Goal: Transaction & Acquisition: Purchase product/service

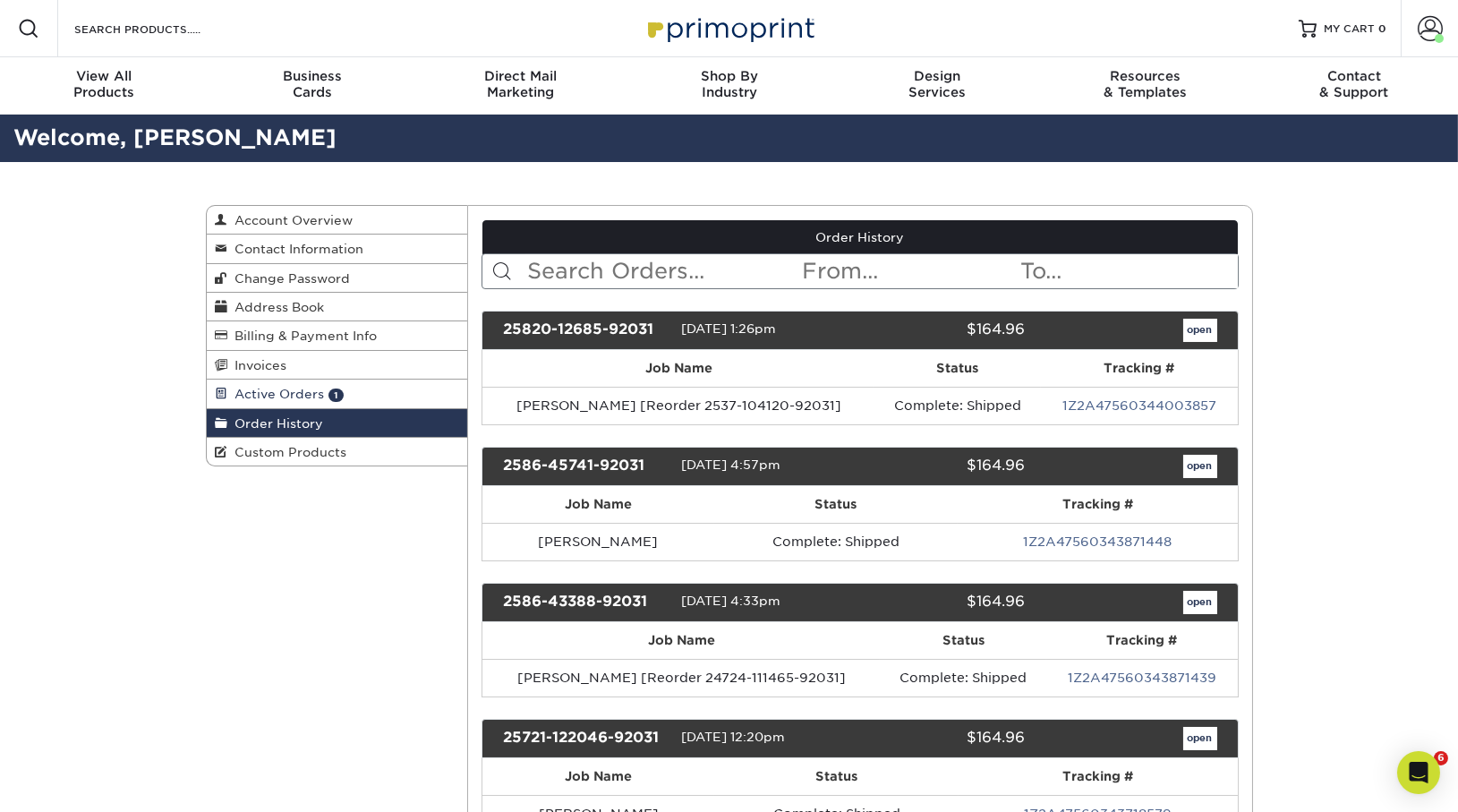
click at [310, 399] on span "Active Orders" at bounding box center [276, 394] width 97 height 14
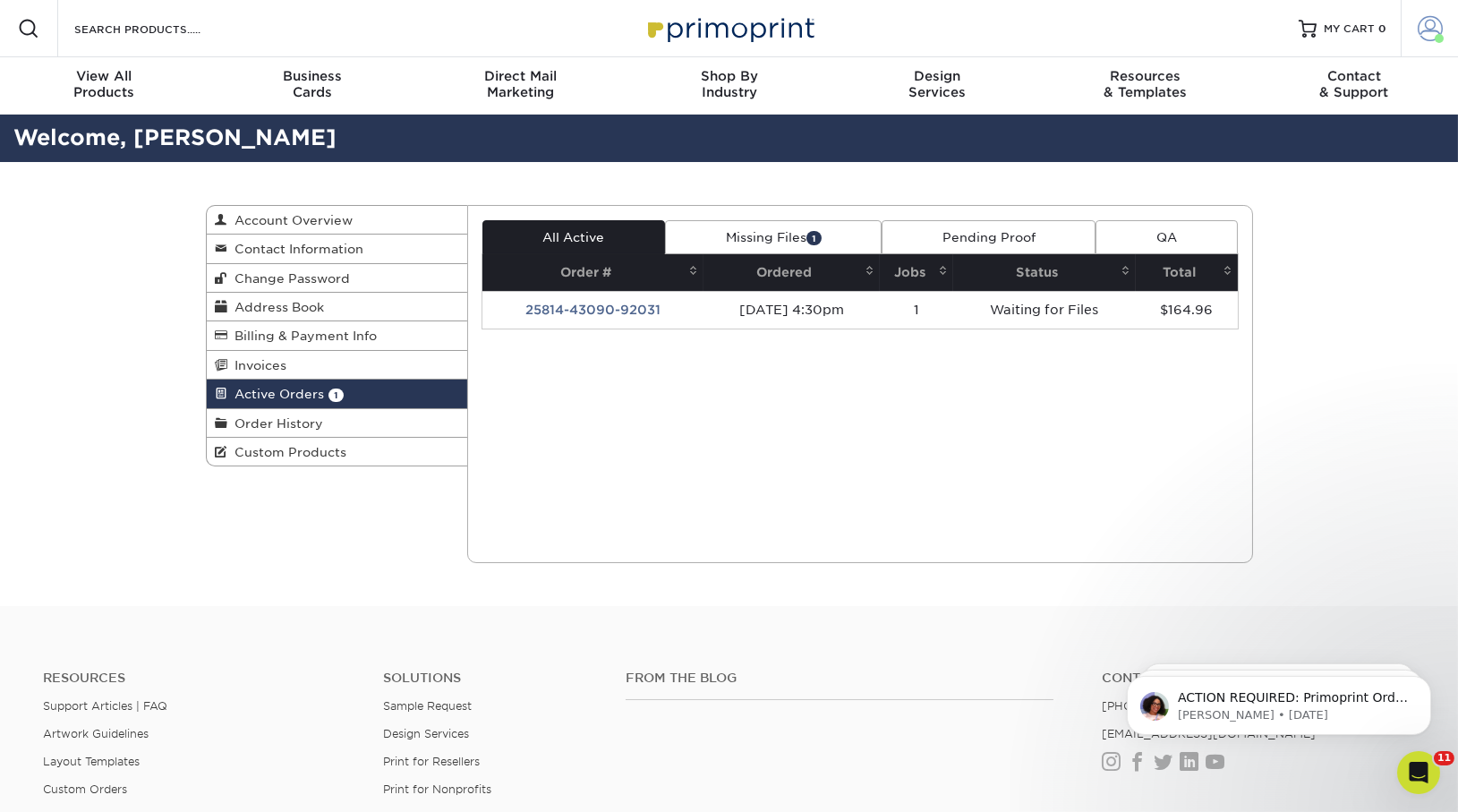
click at [1434, 27] on span at bounding box center [1430, 29] width 25 height 25
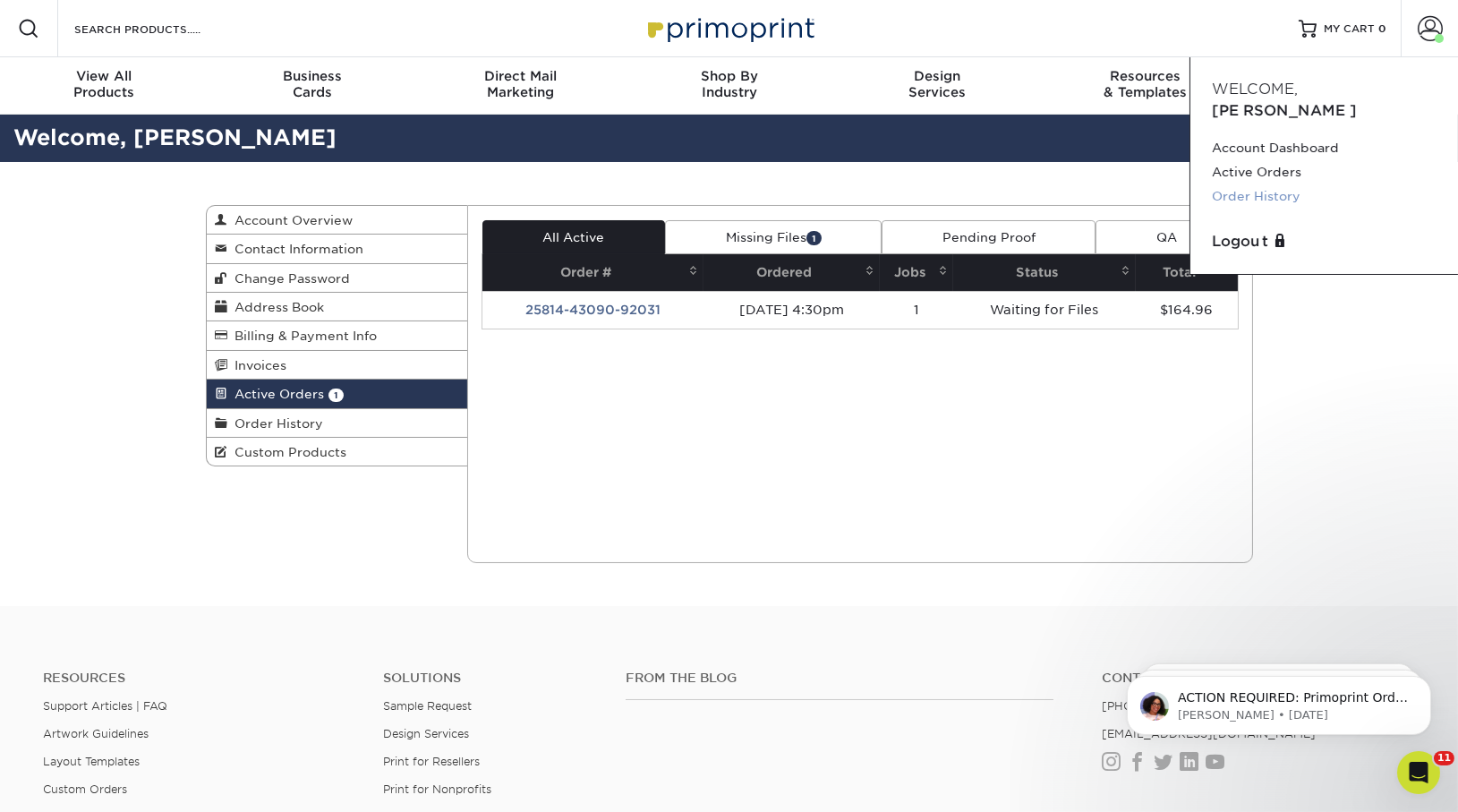
click at [1246, 185] on link "Order History" at bounding box center [1324, 196] width 224 height 24
click at [122, 93] on div "View All Products" at bounding box center [104, 84] width 208 height 32
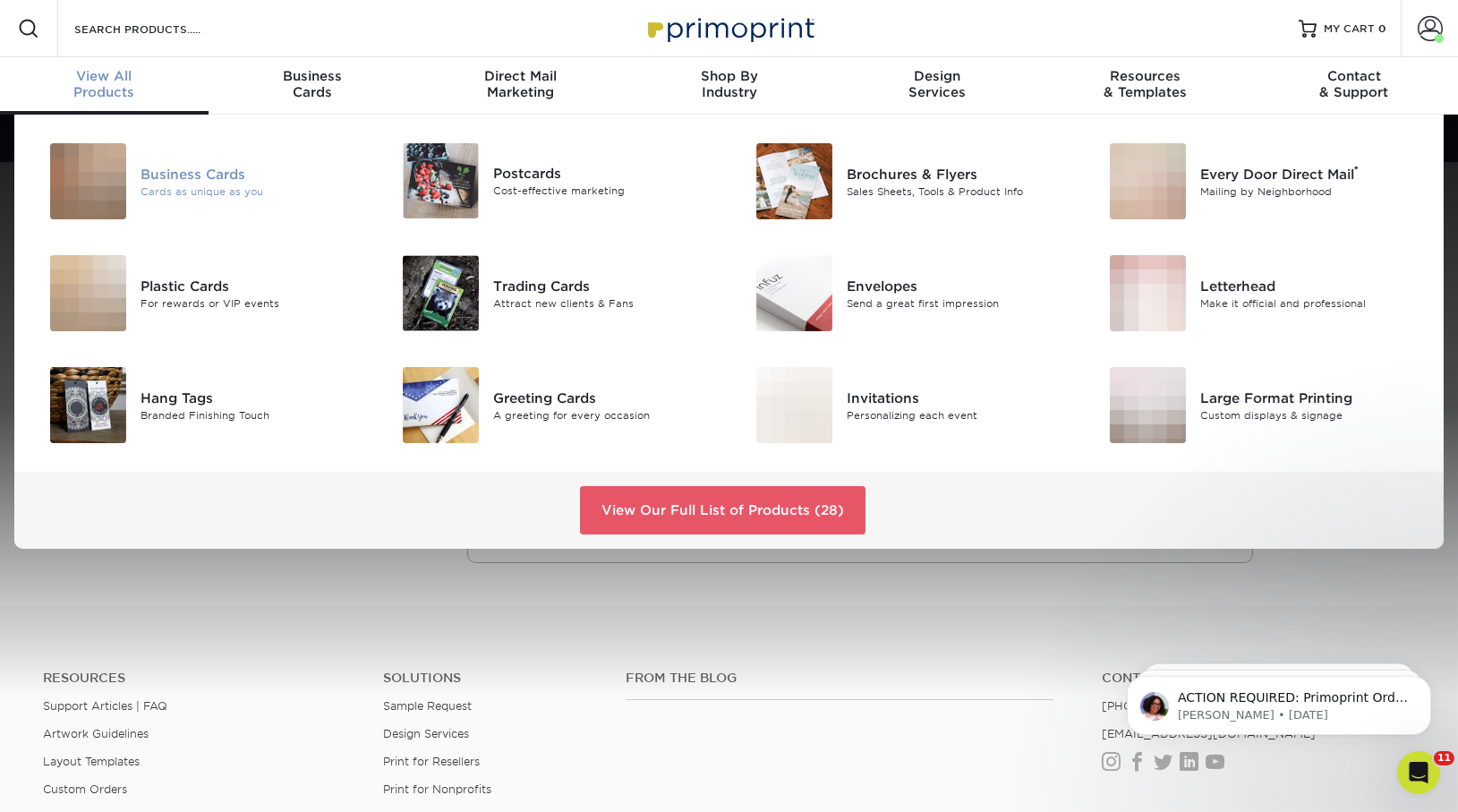
click at [175, 186] on div "Cards as unique as you" at bounding box center [251, 191] width 222 height 15
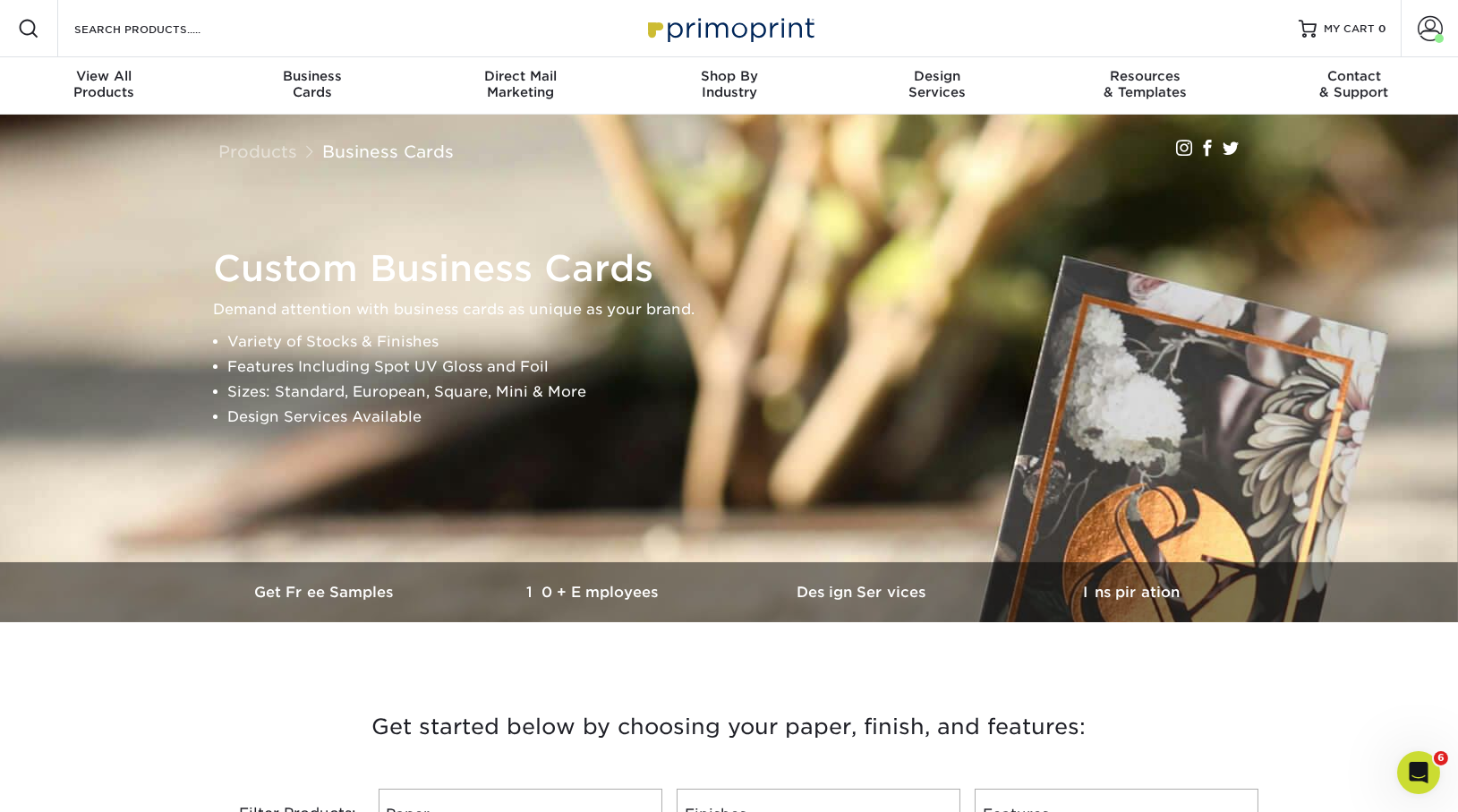
scroll to position [624, 0]
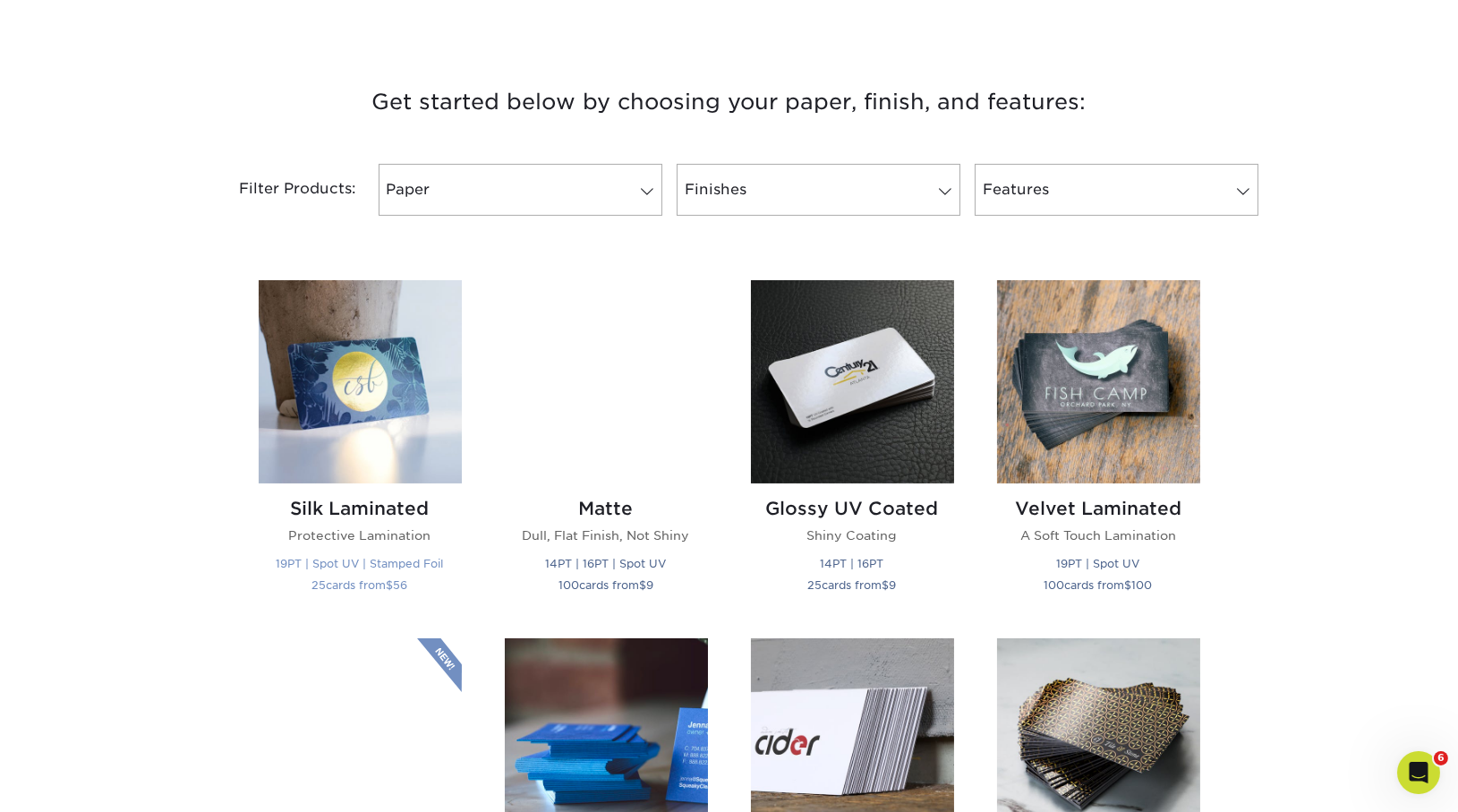
click at [343, 394] on img at bounding box center [360, 381] width 203 height 203
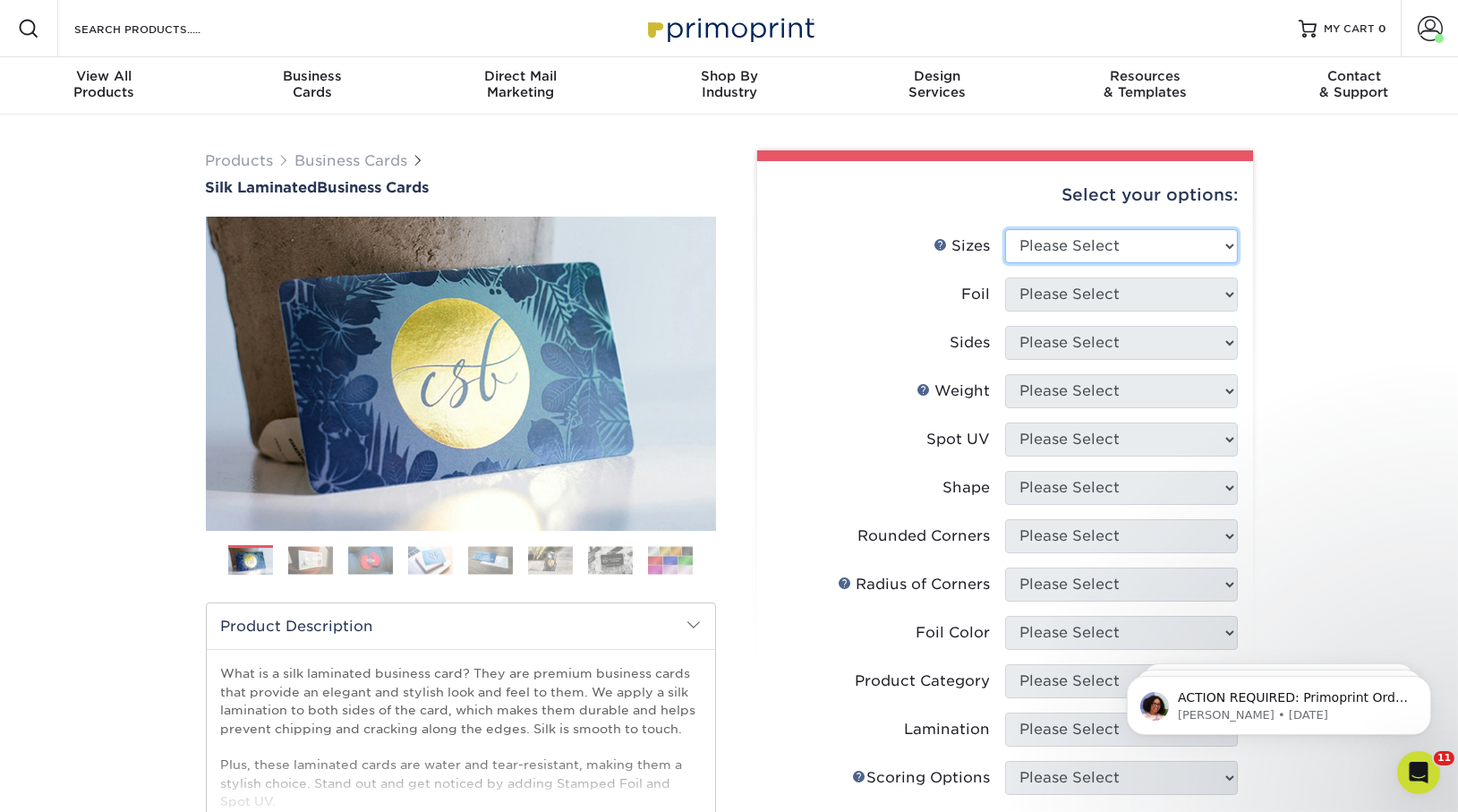
click at [1084, 242] on select "Please Select 1.5" x 3.5" - Mini 1.75" x 3.5" - Mini 2" x 2" - Square 2" x 3" -…" at bounding box center [1121, 246] width 232 height 34
select select "2.00x3.50"
click at [1005, 229] on select "Please Select 1.5" x 3.5" - Mini 1.75" x 3.5" - Mini 2" x 2" - Square 2" x 3" -…" at bounding box center [1121, 246] width 232 height 34
click at [1096, 295] on select "Please Select Yes No" at bounding box center [1121, 294] width 232 height 34
select select "0"
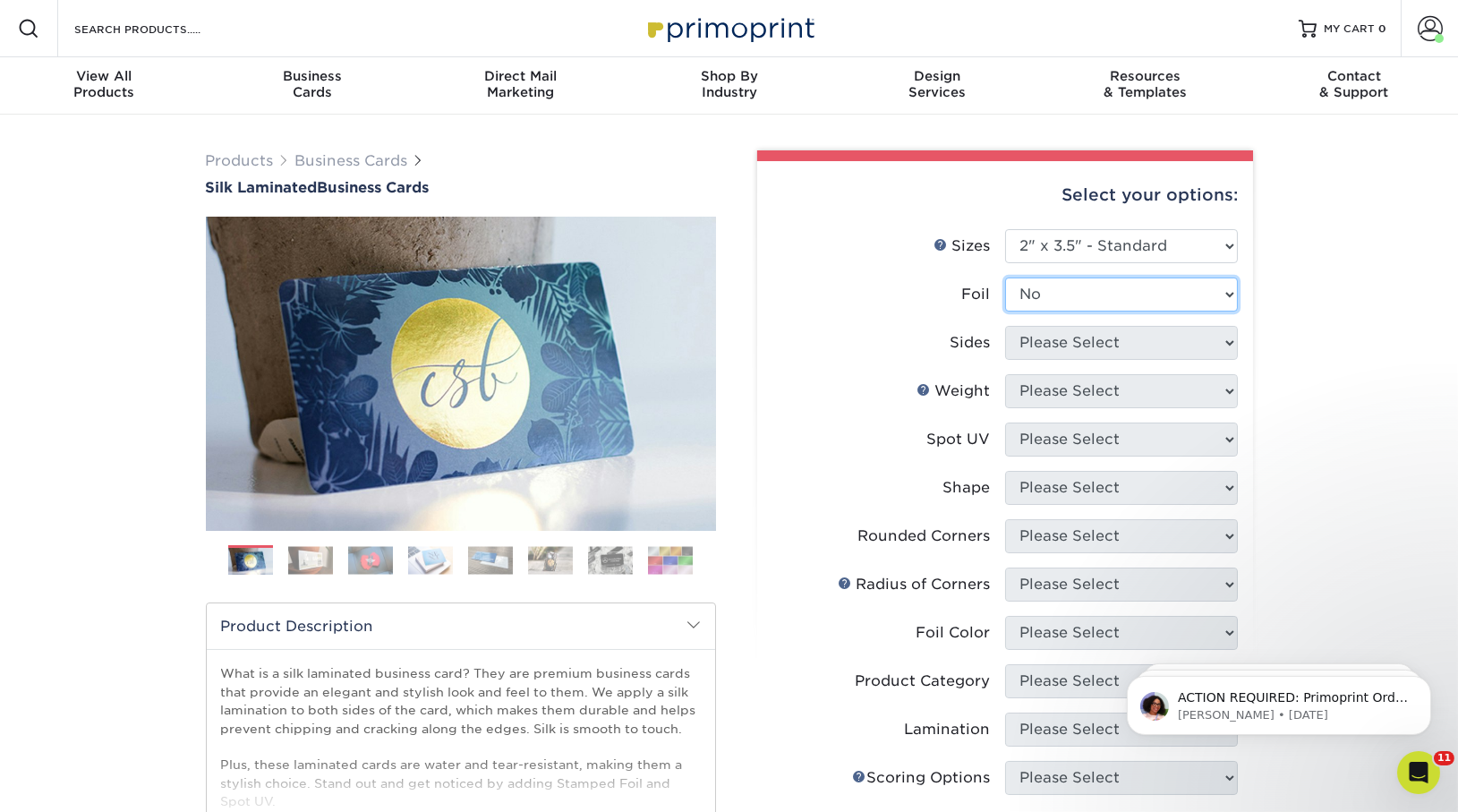
click at [1005, 277] on select "Please Select Yes No" at bounding box center [1121, 294] width 232 height 34
click at [1102, 335] on select "Please Select Print Both Sides Print Both Sides - Foil Both Sides Print Both Si…" at bounding box center [1121, 343] width 232 height 34
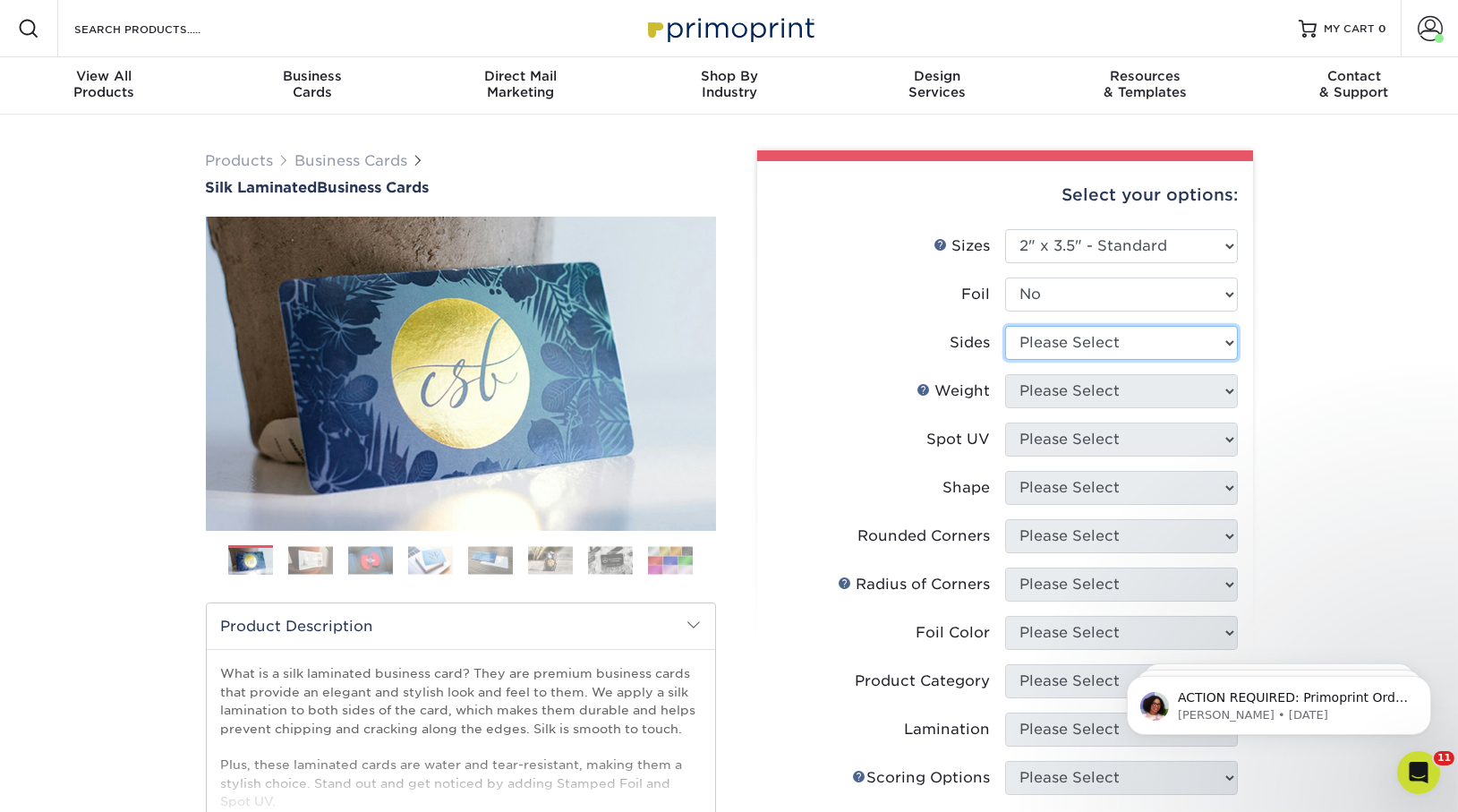
select select "13abbda7-1d64-4f25-8bb2-c179b224825d"
click at [1005, 326] on select "Please Select Print Both Sides Print Front Only" at bounding box center [1121, 343] width 232 height 34
drag, startPoint x: 1102, startPoint y: 335, endPoint x: 1104, endPoint y: 390, distance: 55.0
click at [1104, 390] on select "Please Select 16PT" at bounding box center [1121, 391] width 232 height 34
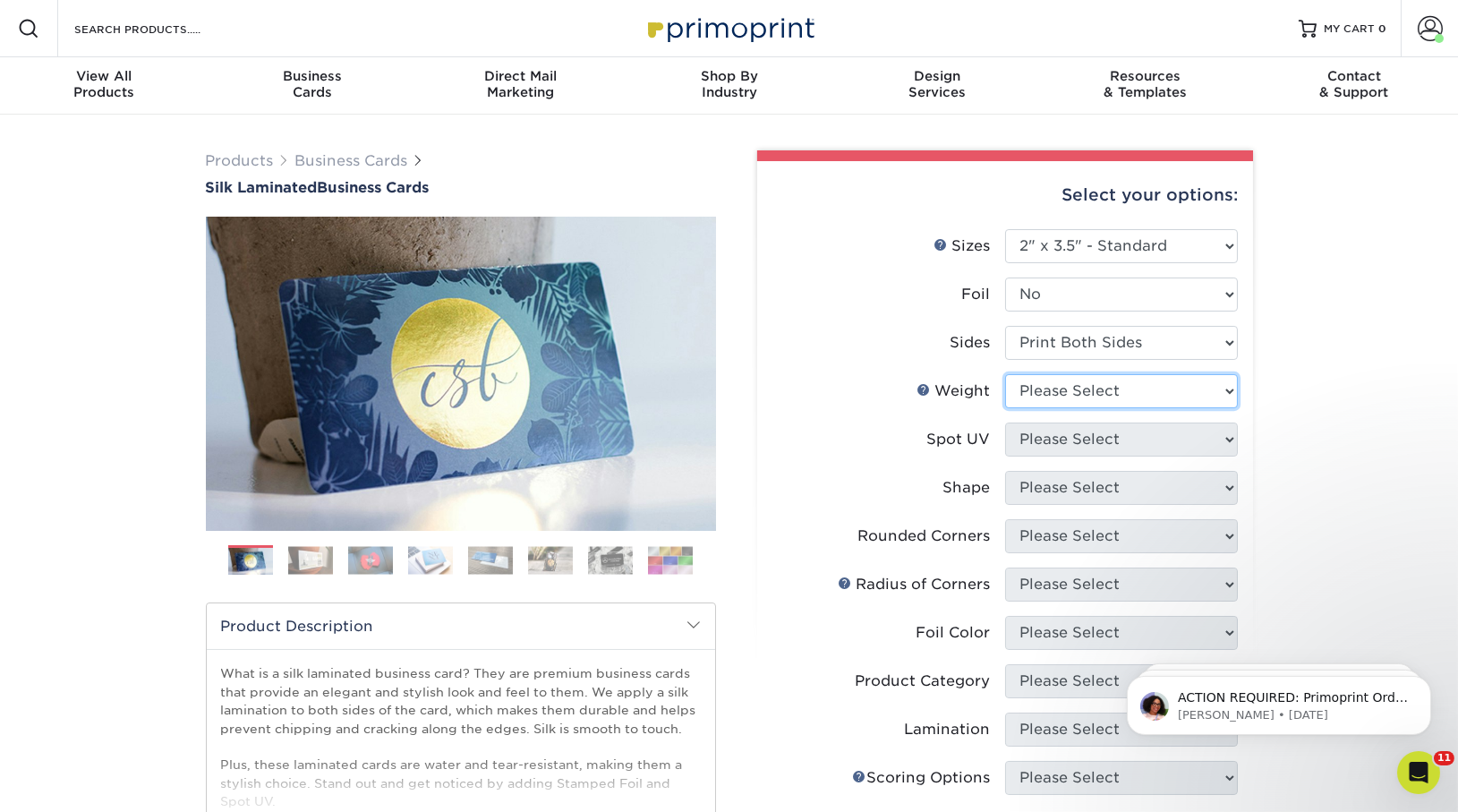
select select "16PT"
click at [1005, 374] on select "Please Select 16PT" at bounding box center [1121, 391] width 232 height 34
click at [1120, 441] on select "Please Select No Spot UV Front and Back (Both Sides) Front Only Back Only" at bounding box center [1121, 440] width 232 height 34
click at [1005, 423] on select "Please Select No Spot UV Front and Back (Both Sides) Front Only Back Only" at bounding box center [1121, 440] width 232 height 34
click at [1111, 400] on select "Please Select 16PT" at bounding box center [1121, 391] width 232 height 34
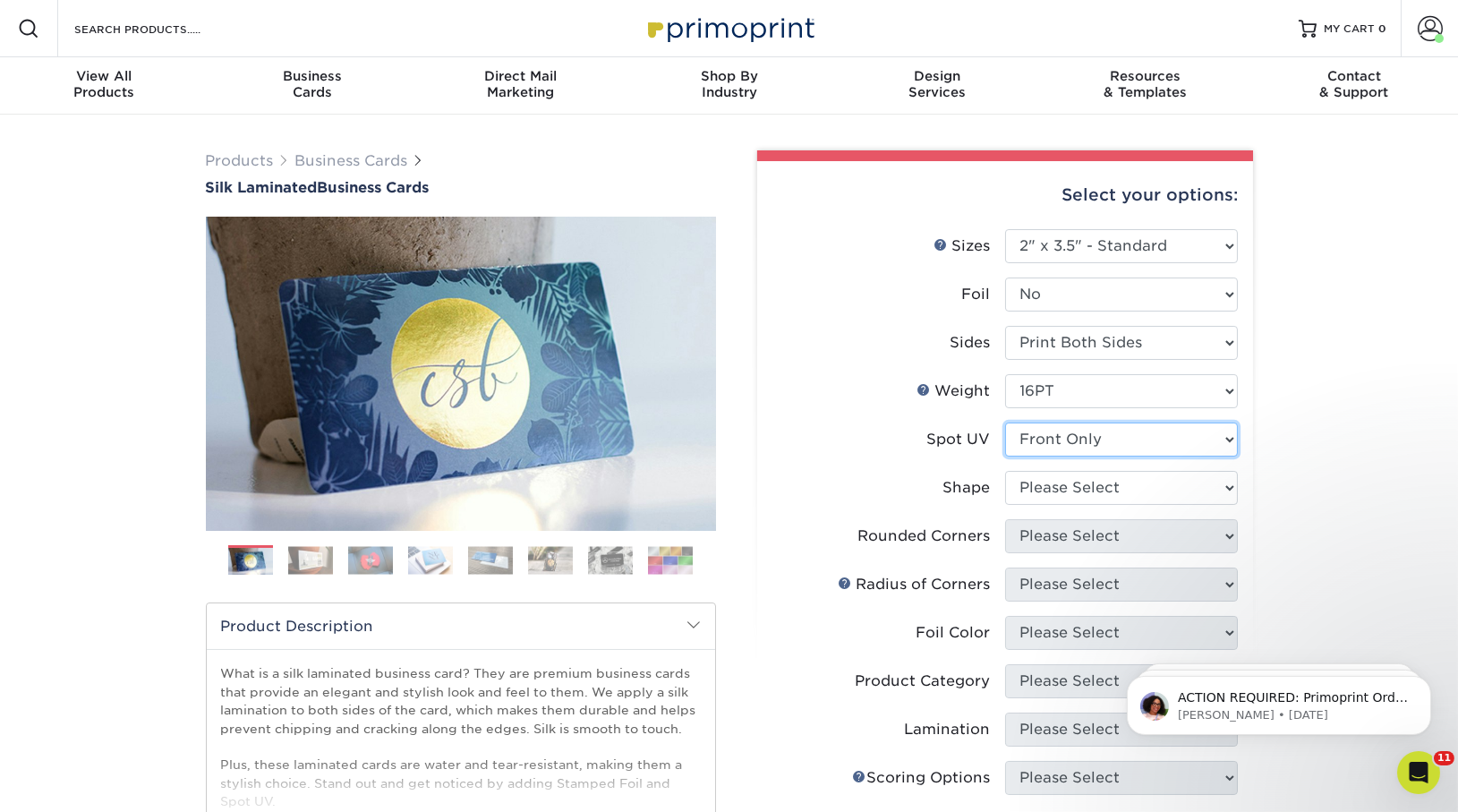
click at [1115, 443] on select "Please Select No Spot UV Front and Back (Both Sides) Front Only Back Only" at bounding box center [1121, 440] width 232 height 34
select select "0"
click at [1005, 423] on select "Please Select No Spot UV Front and Back (Both Sides) Front Only Back Only" at bounding box center [1121, 440] width 232 height 34
click at [1114, 473] on select "Please Select Standard" at bounding box center [1121, 488] width 232 height 34
select select "standard"
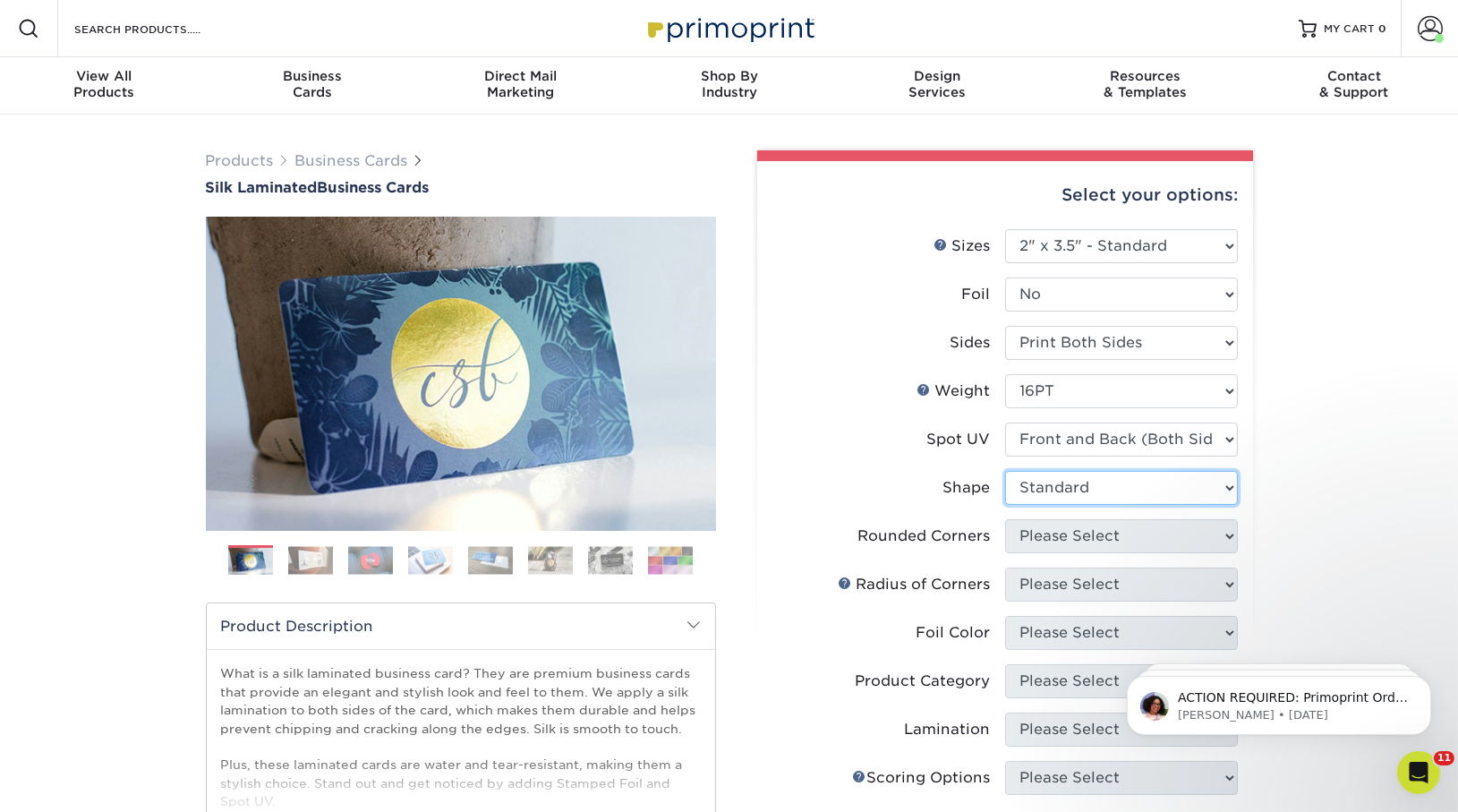
click at [1005, 471] on select "Please Select Standard" at bounding box center [1121, 488] width 232 height 34
click at [1123, 549] on select "Please Select Yes - Round 2 Corners Yes - Round 4 Corners No" at bounding box center [1121, 537] width 232 height 34
select select "7672df9e-0e0a-464d-8e1f-920c575e4da3"
click at [1005, 520] on select "Please Select Yes - Round 2 Corners Yes - Round 4 Corners No" at bounding box center [1121, 537] width 232 height 34
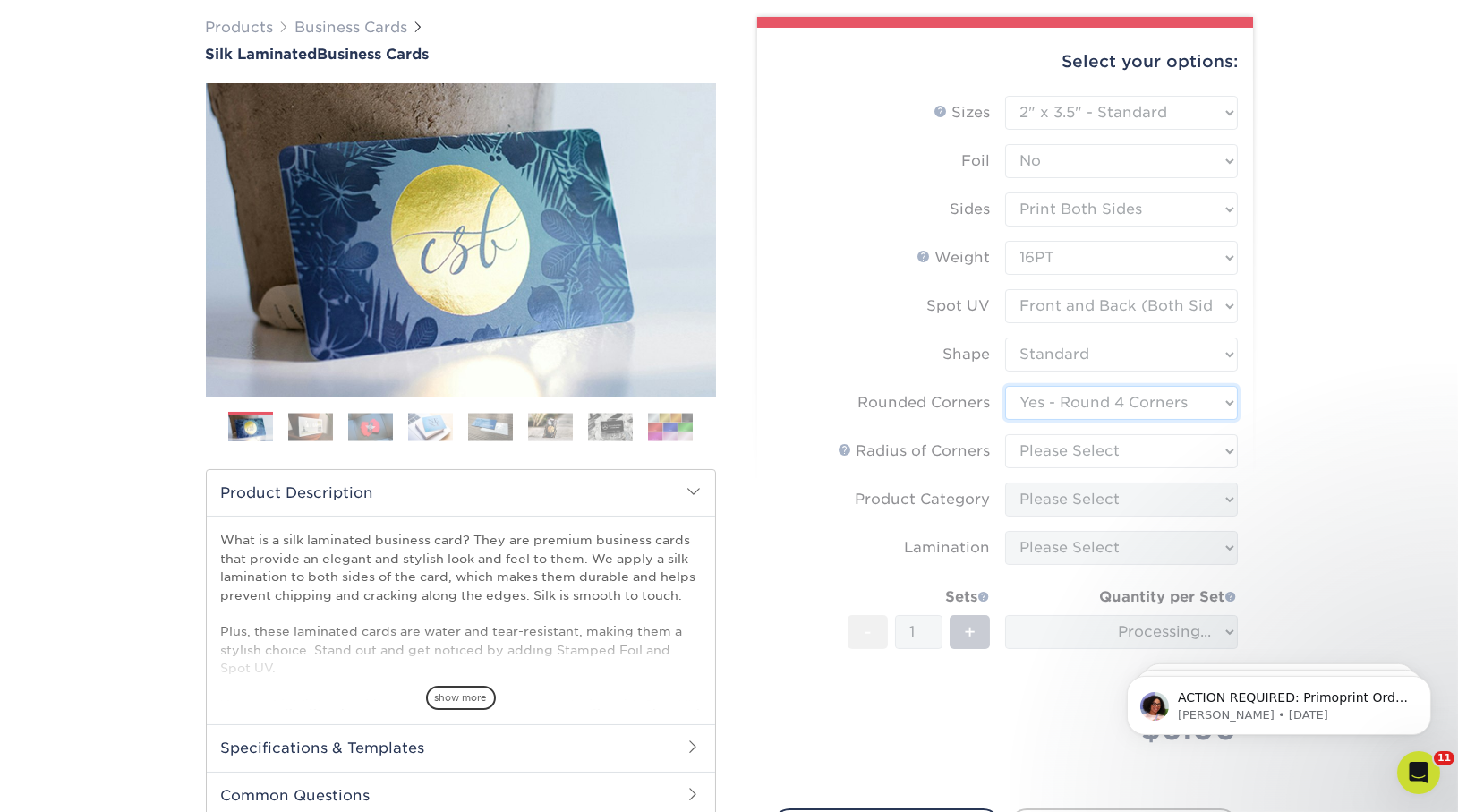
scroll to position [142, 0]
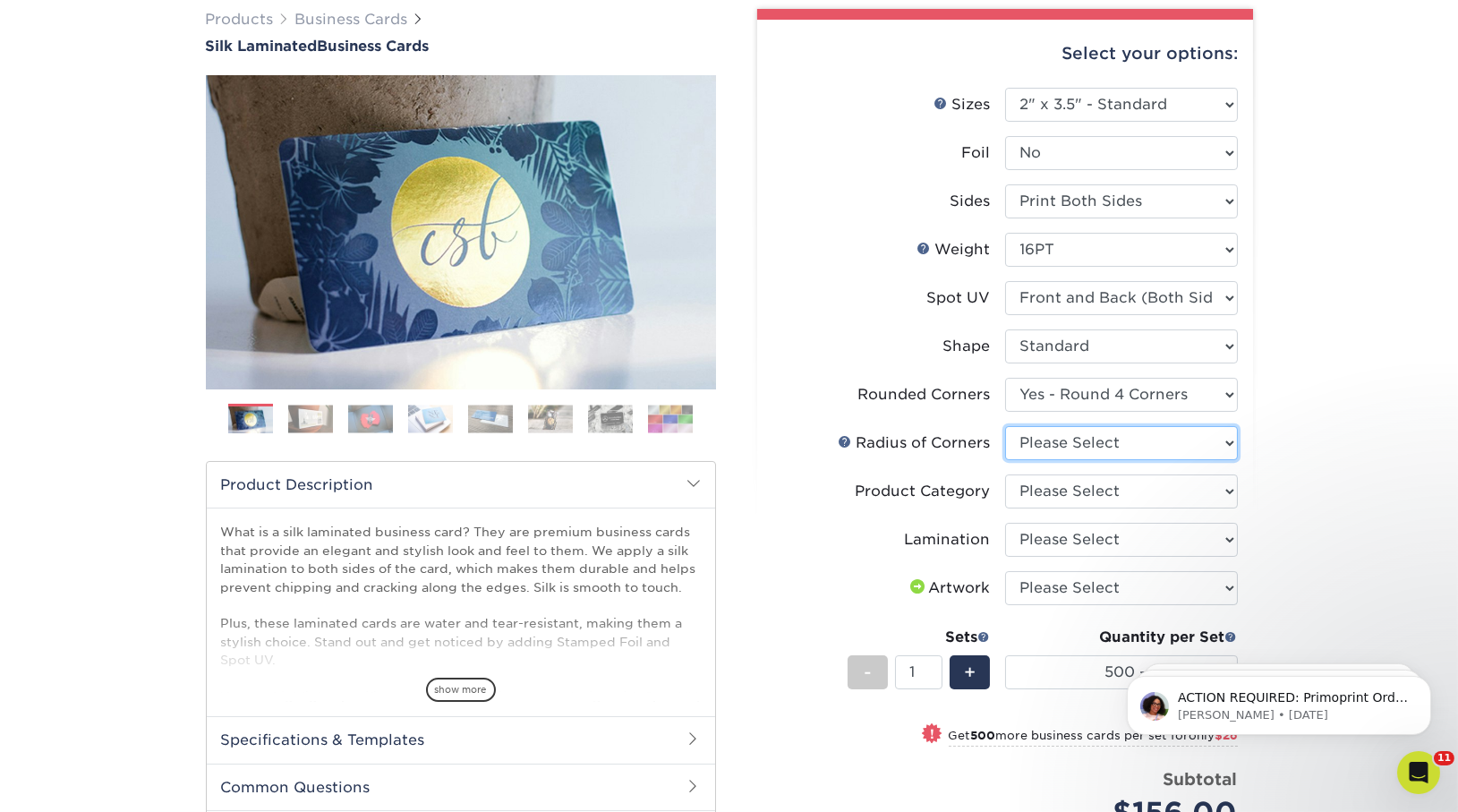
click at [1114, 443] on select "Please Select Rounded 1/8" Rounded 1/4"" at bounding box center [1121, 443] width 232 height 34
select select "589680c7-ee9a-431b-9d12-d7aeb1386a97"
click at [1005, 426] on select "Please Select Rounded 1/8" Rounded 1/4"" at bounding box center [1121, 443] width 232 height 34
click at [1108, 494] on select "Please Select Business Cards" at bounding box center [1121, 492] width 232 height 34
click at [1116, 515] on li "Product Category Please Select Business Cards" at bounding box center [1005, 499] width 466 height 48
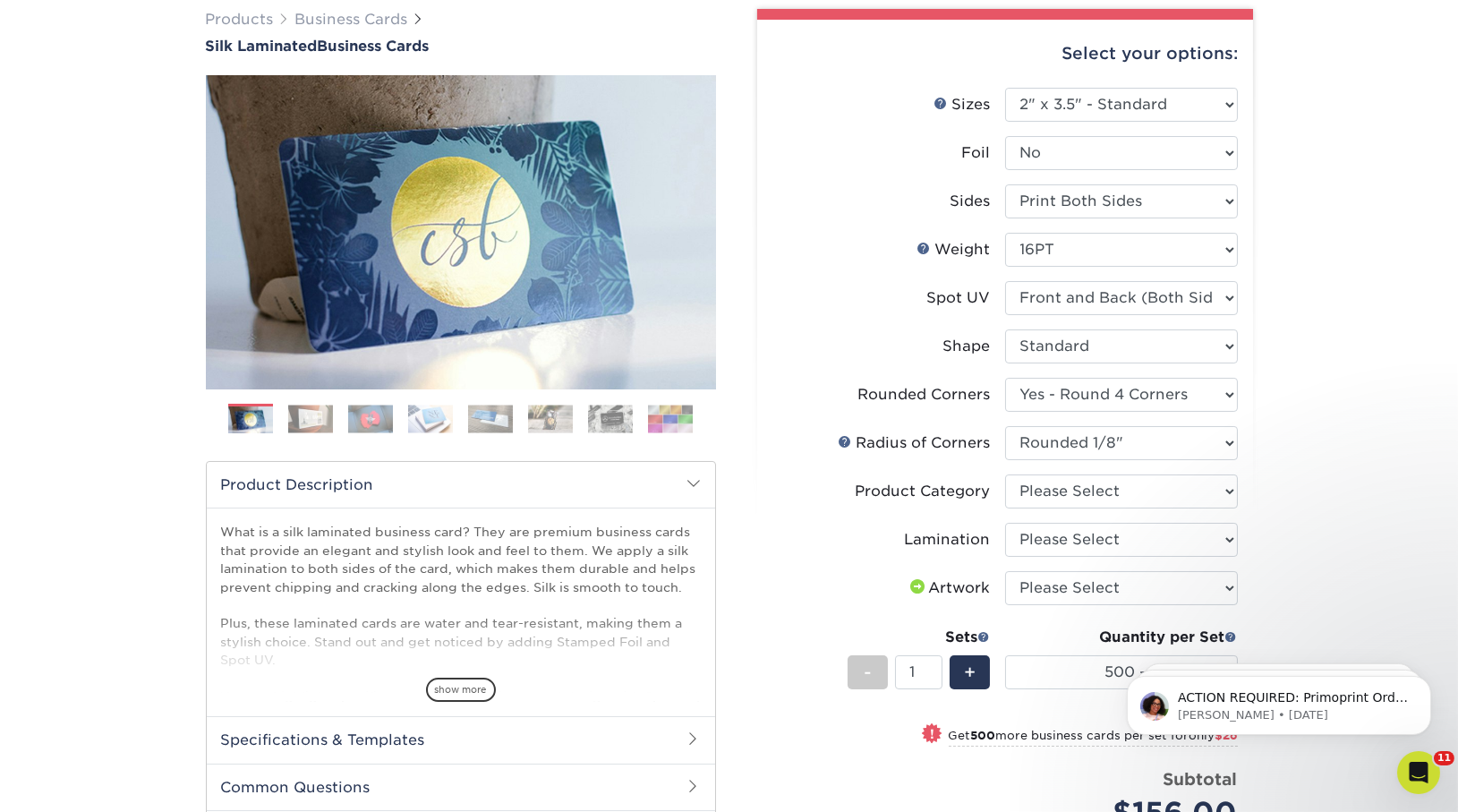
click at [1119, 509] on li "Product Category Please Select Business Cards" at bounding box center [1005, 499] width 466 height 48
click at [1122, 499] on select "Please Select Business Cards" at bounding box center [1121, 492] width 232 height 34
select select "3b5148f1-0588-4f88-a218-97bcfdce65c1"
click at [1005, 475] on select "Please Select Business Cards" at bounding box center [1121, 492] width 232 height 34
click at [1122, 534] on select "Please Select Silk" at bounding box center [1121, 540] width 232 height 34
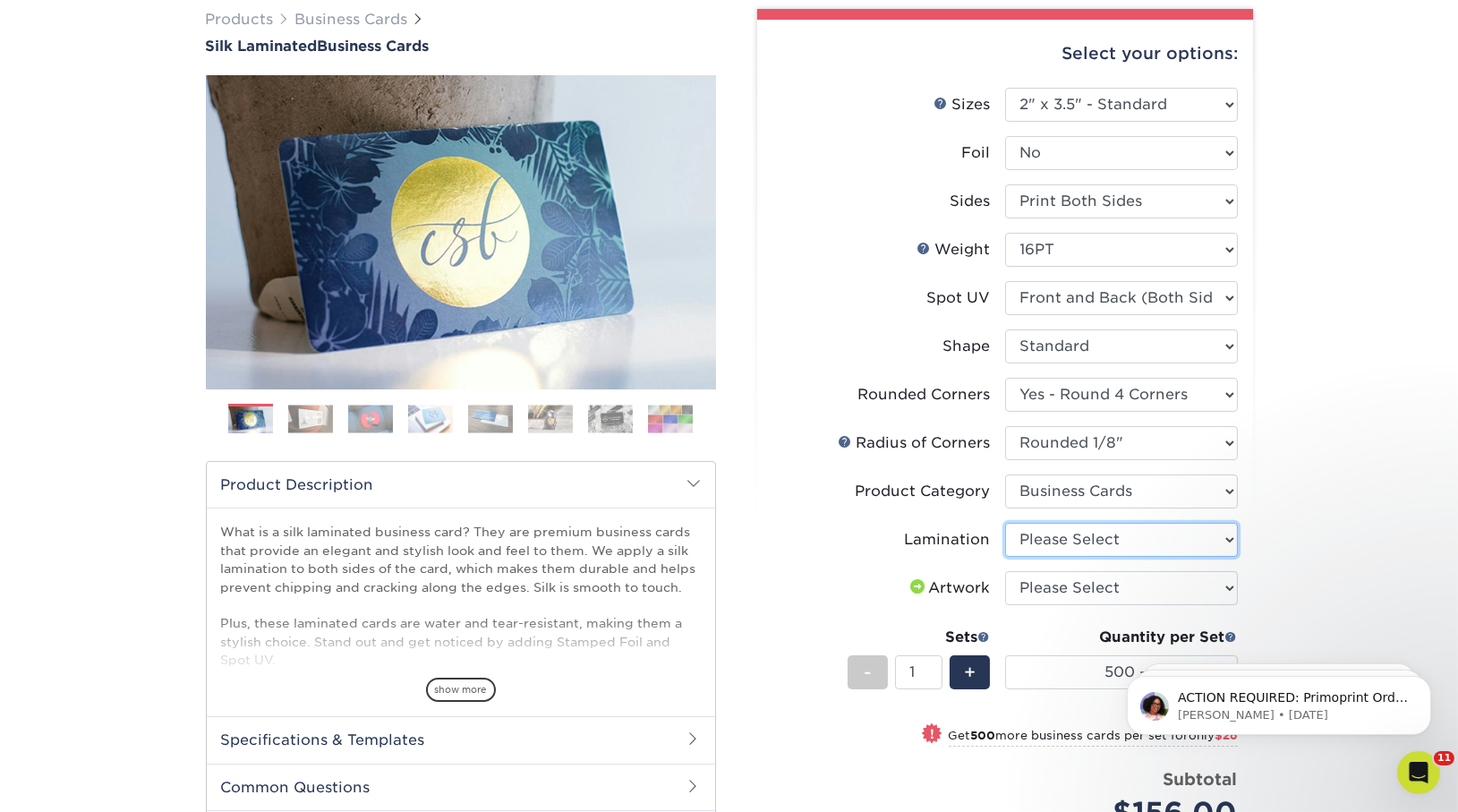
select select "ccacb42f-45f7-42d3-bbd3-7c8421cf37f0"
click at [1005, 523] on select "Please Select Silk" at bounding box center [1121, 540] width 232 height 34
click at [1133, 579] on select "Please Select I will upload files I need a design - $100" at bounding box center [1121, 589] width 232 height 34
select select "upload"
click at [1005, 572] on select "Please Select I will upload files I need a design - $100" at bounding box center [1121, 589] width 232 height 34
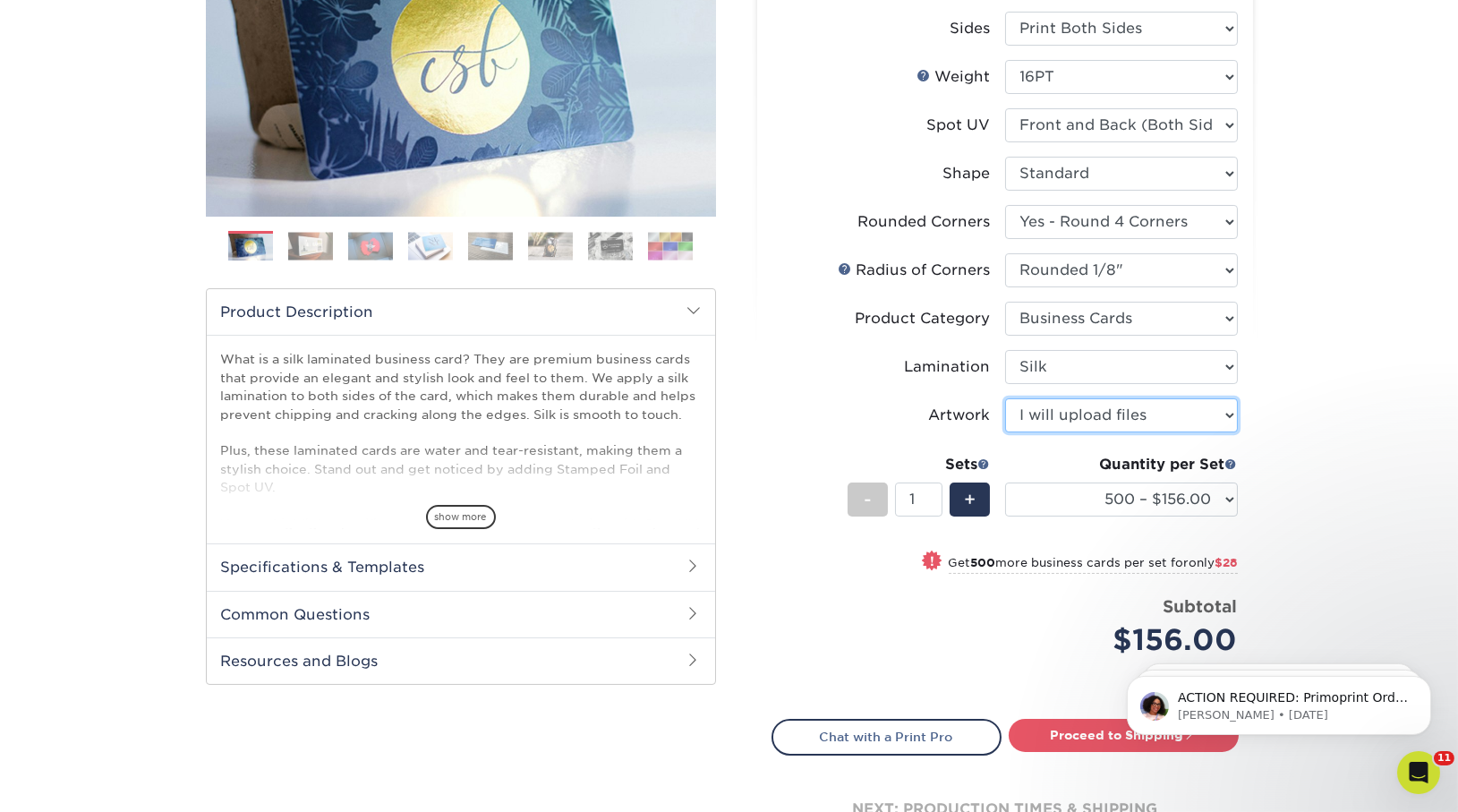
scroll to position [540, 0]
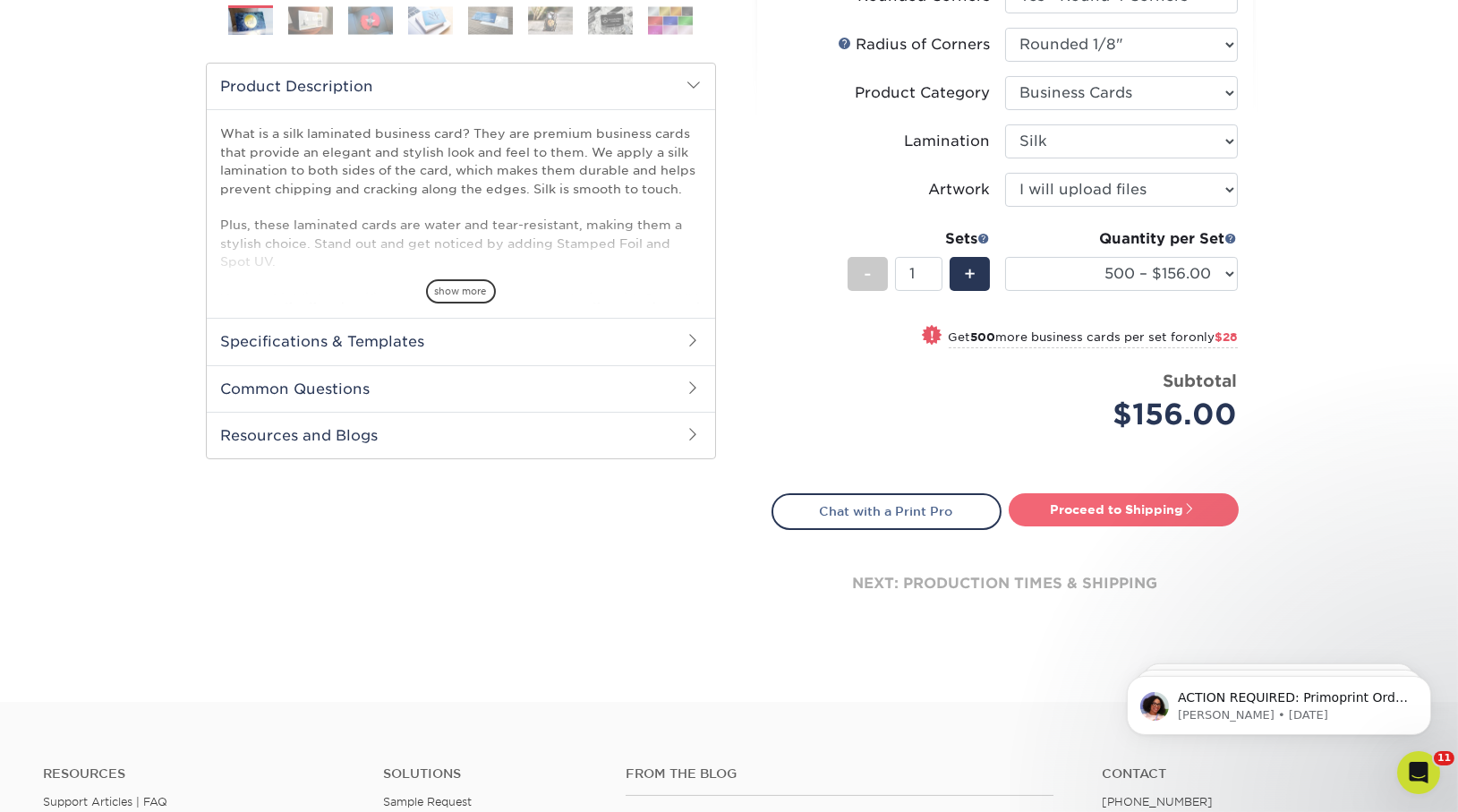
click at [1112, 515] on link "Proceed to Shipping" at bounding box center [1123, 510] width 230 height 32
type input "Set 1"
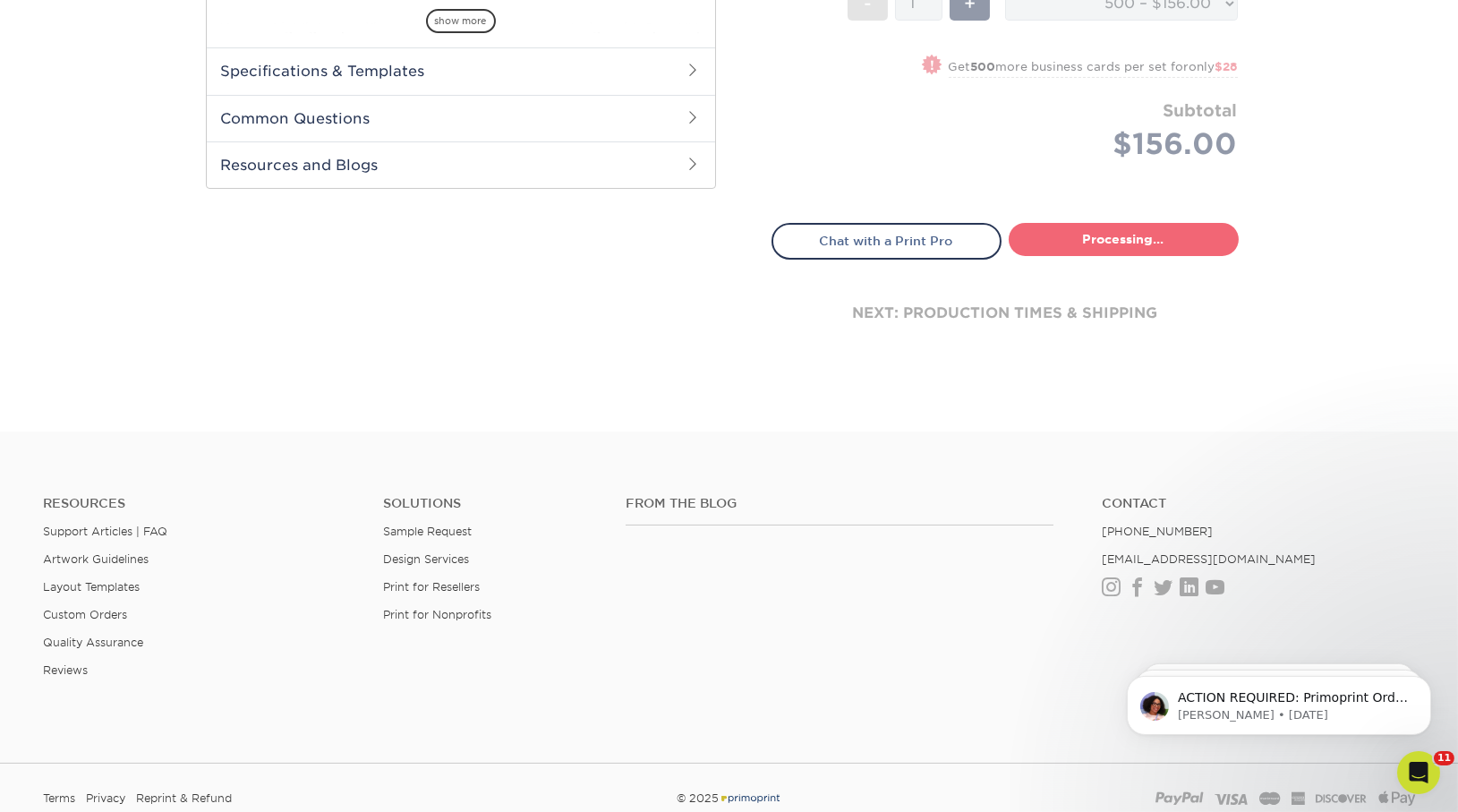
select select "24b86a38-505b-4ae3-9429-29aefd3b6f92"
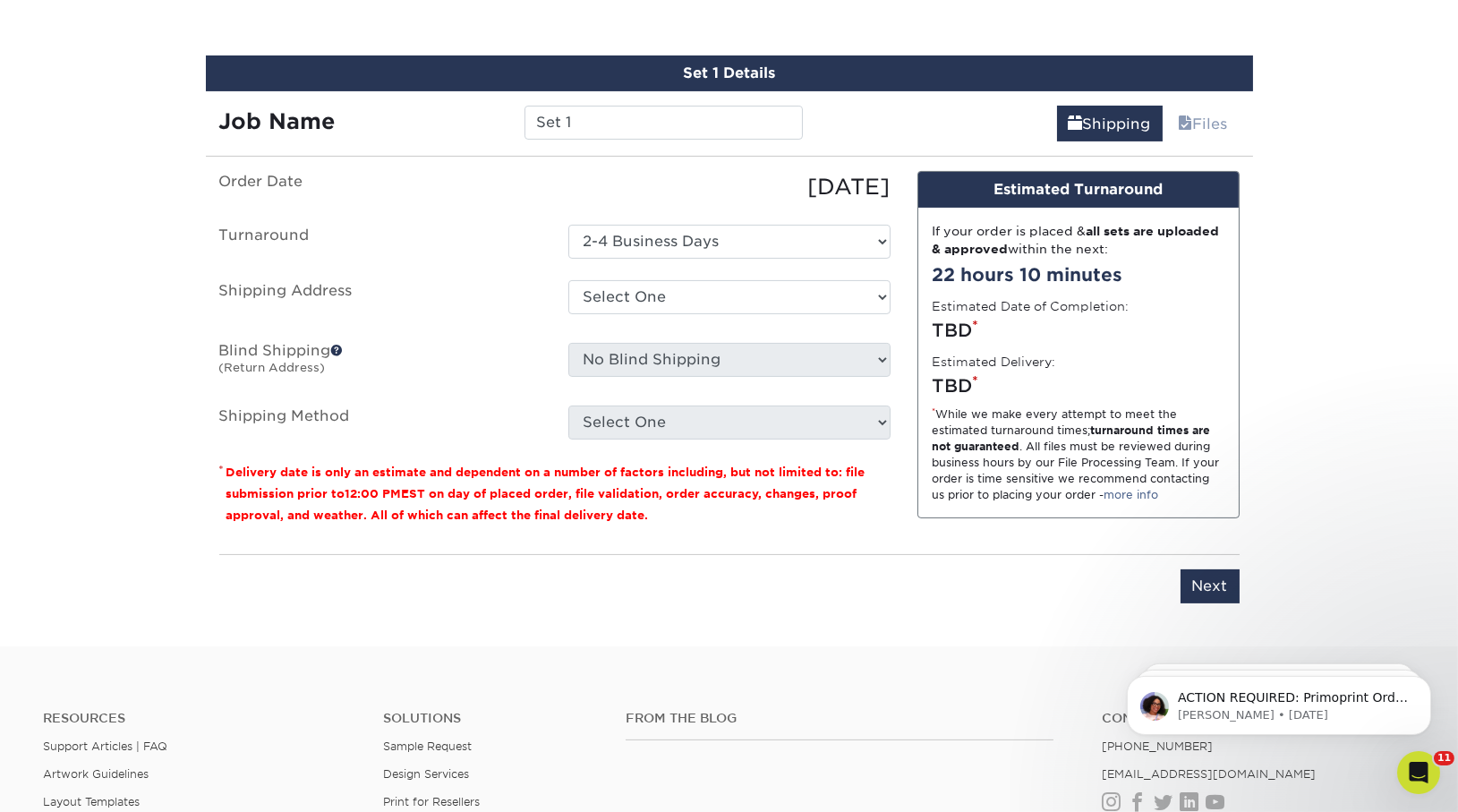
scroll to position [1079, 0]
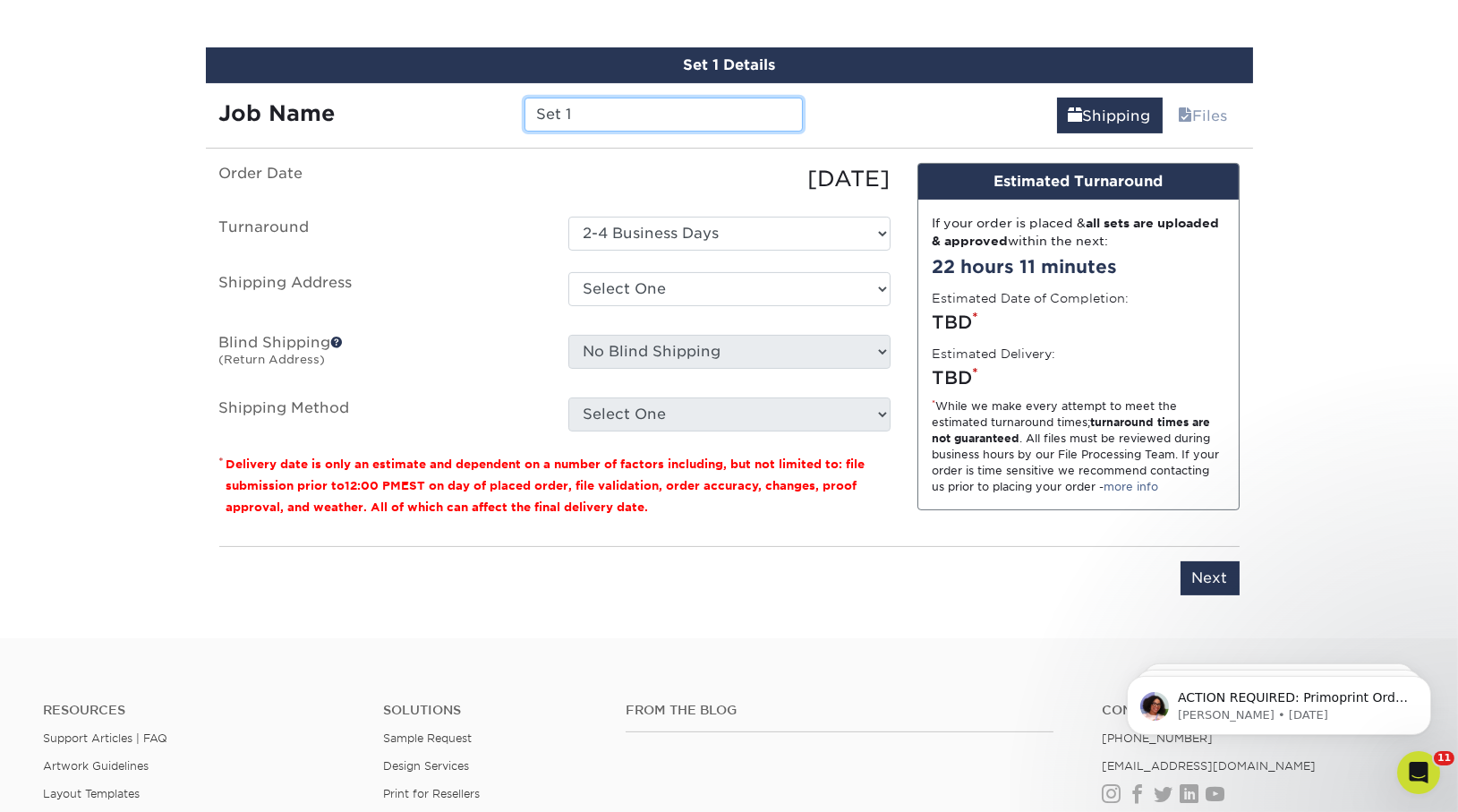
drag, startPoint x: 577, startPoint y: 123, endPoint x: 347, endPoint y: 72, distance: 235.6
click at [347, 72] on div "Set 1 Details Job Name Set 1 Shipping Files You've choosen mailing services! If…" at bounding box center [729, 332] width 1047 height 570
type input "[PERSON_NAME]"
click at [722, 288] on select "Select One Andrew Magliola Florida Andrew Magliola Florida Andrew Magliola Flor…" at bounding box center [729, 289] width 322 height 34
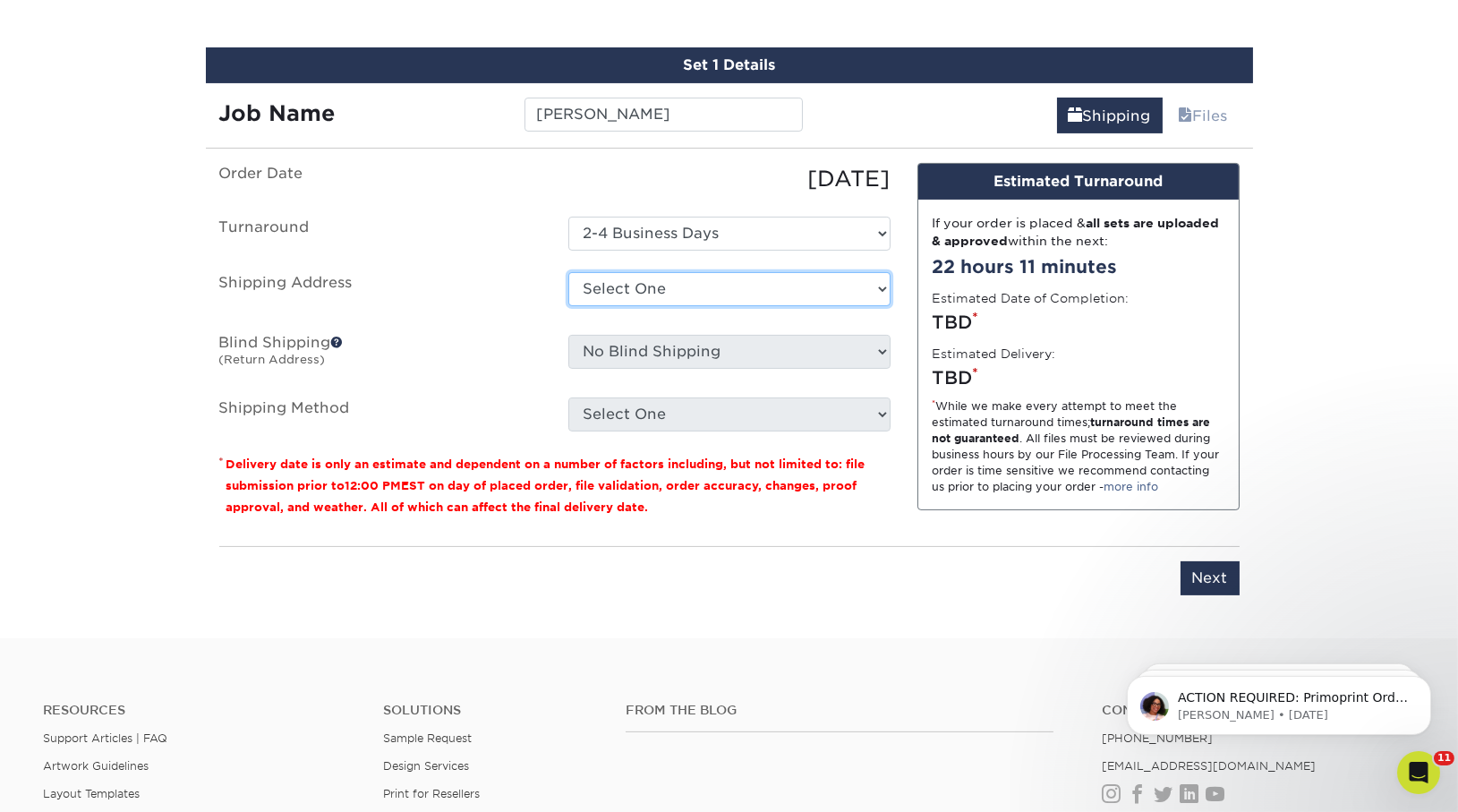
click at [722, 288] on select "Select One Andrew Magliola Florida Andrew Magliola Florida Andrew Magliola Flor…" at bounding box center [729, 289] width 322 height 34
select select "14261"
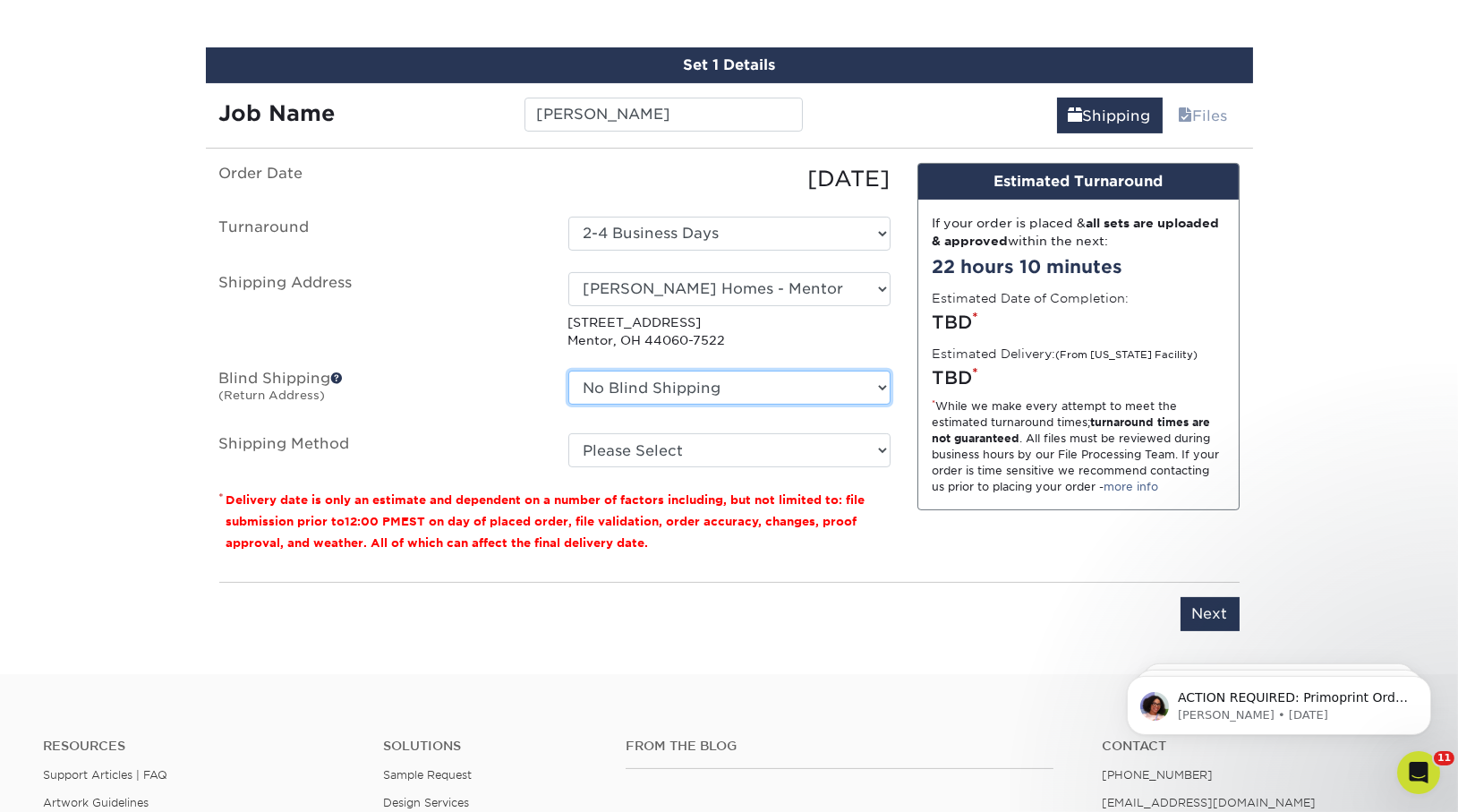
click at [668, 384] on select "No Blind Shipping Andrew Magliola Florida Andrew Magliola Florida Andrew Maglio…" at bounding box center [729, 388] width 322 height 34
select select "14261"
click at [569, 371] on select "No Blind Shipping Andrew Magliola Florida Andrew Magliola Florida Andrew Maglio…" at bounding box center [729, 388] width 322 height 34
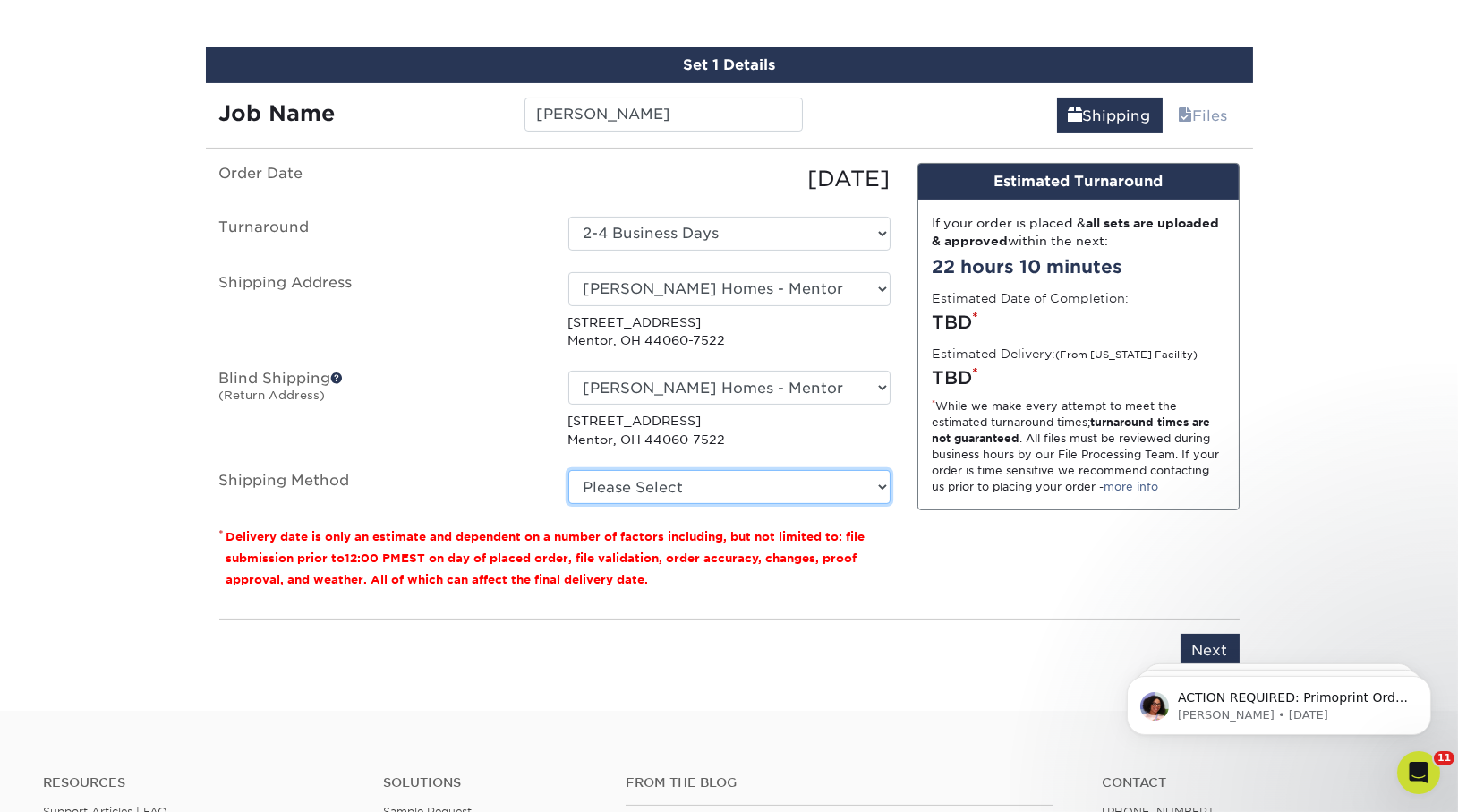
click at [677, 485] on select "Please Select Ground Shipping (+$8.96) 3 Day Shipping Service (+$15.33) 2 Day A…" at bounding box center [729, 487] width 322 height 34
select select "03"
click at [569, 470] on select "Please Select Ground Shipping (+$8.96) 3 Day Shipping Service (+$15.33) 2 Day A…" at bounding box center [729, 487] width 322 height 34
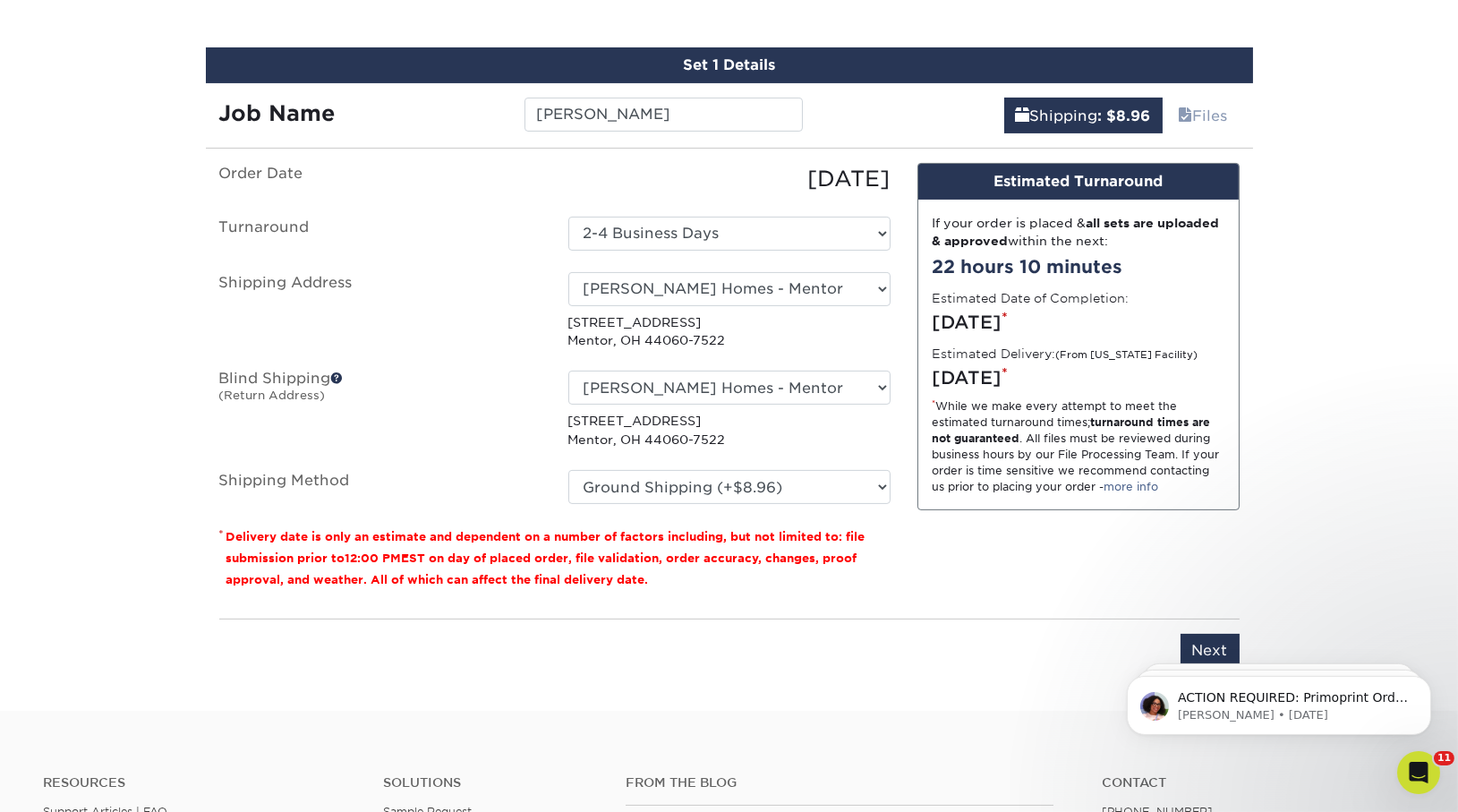
click html "ACTION REQUIRED: Primoprint Order 25814-43090-92031 Hi Paige, Thank you for pla…"
click at [1205, 648] on body "ACTION REQUIRED: Primoprint Order 25814-43090-92031 Hi Paige, Thank you for pla…" at bounding box center [1278, 700] width 344 height 111
click at [1217, 634] on input "Next" at bounding box center [1210, 650] width 59 height 34
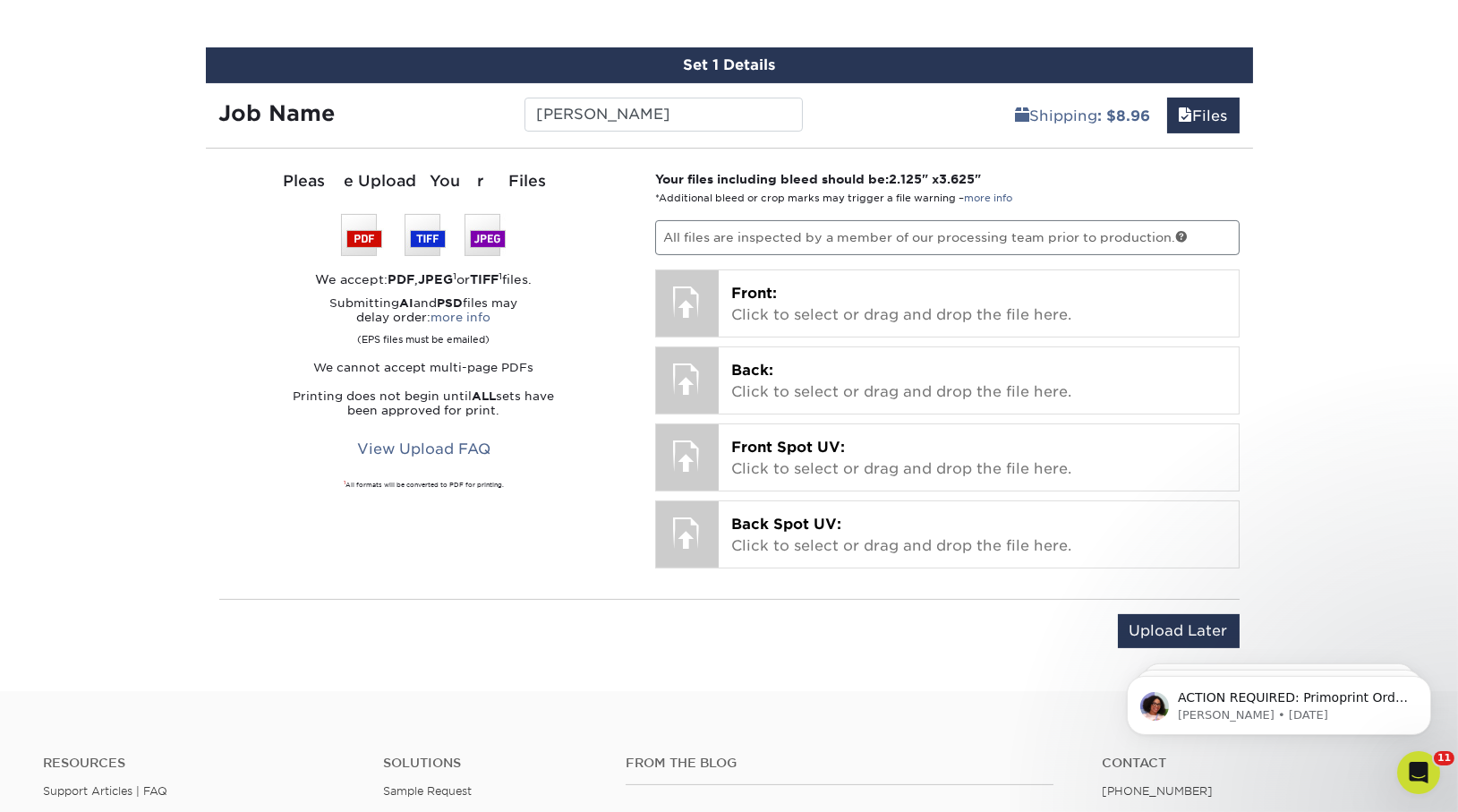
click at [1159, 608] on div "Upload Later Save & Continue Continue" at bounding box center [729, 633] width 1020 height 71
click at [1166, 620] on input "Upload Later" at bounding box center [1179, 631] width 122 height 34
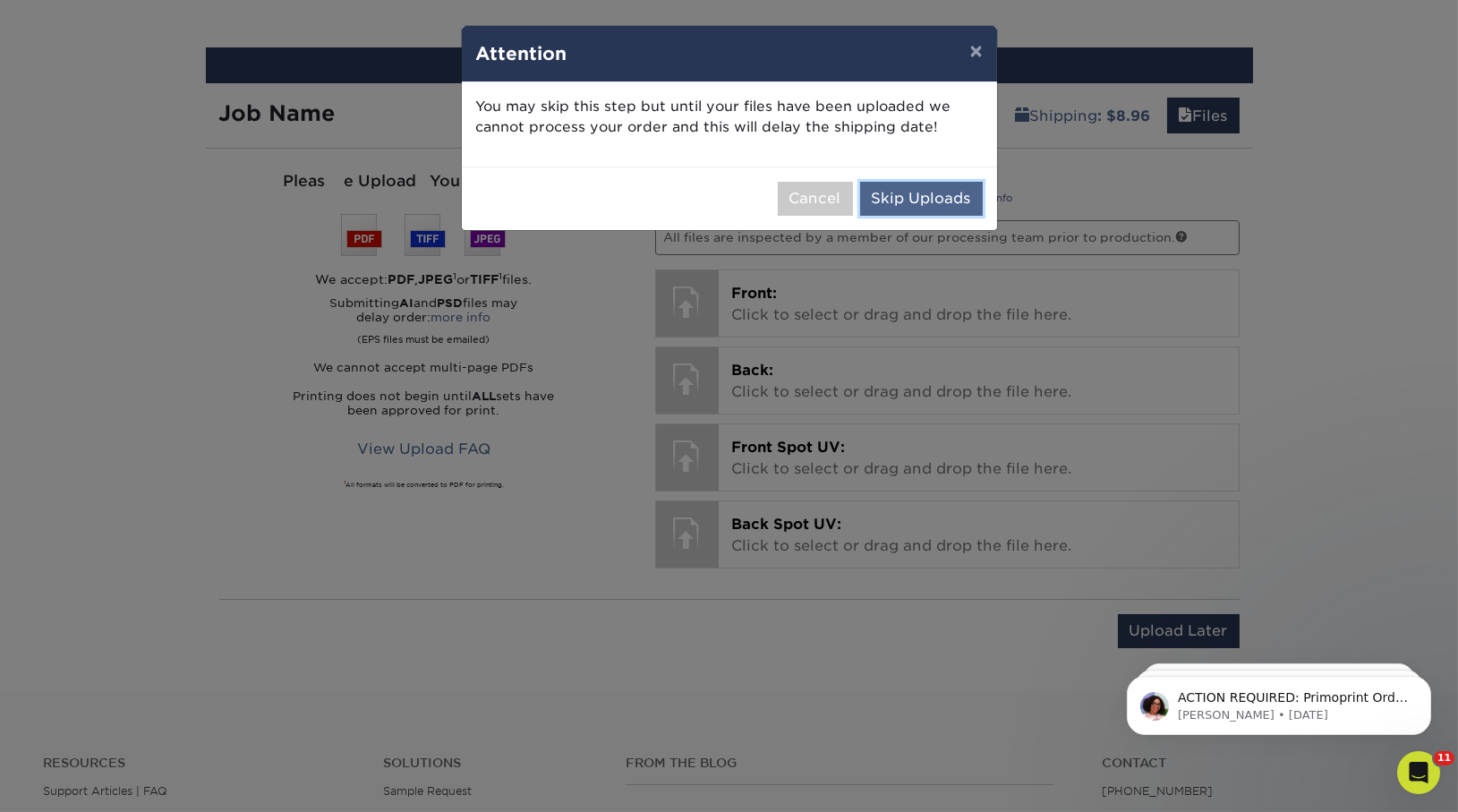
click at [904, 185] on button "Skip Uploads" at bounding box center [921, 199] width 123 height 34
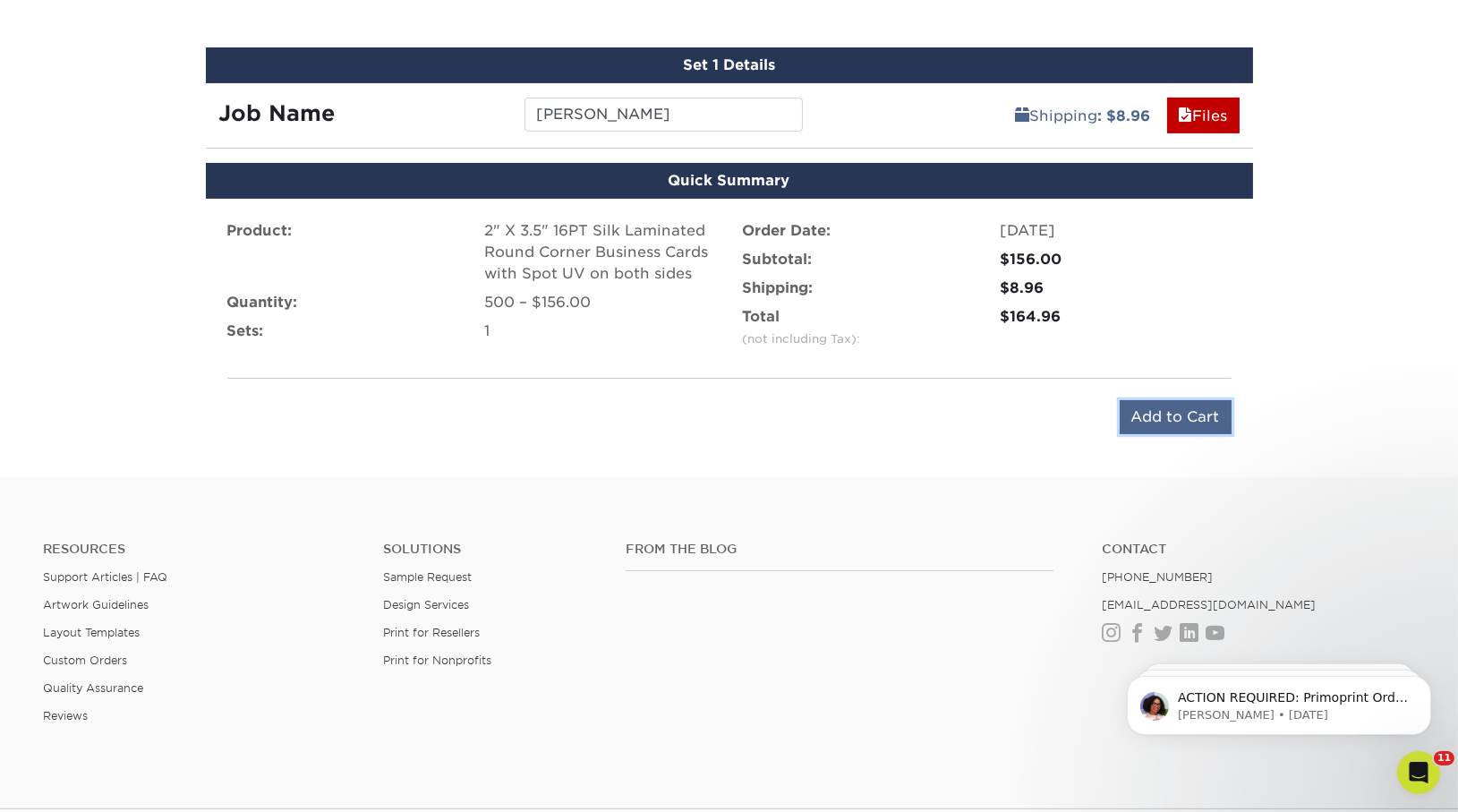
click at [1192, 407] on input "Add to Cart" at bounding box center [1175, 417] width 112 height 34
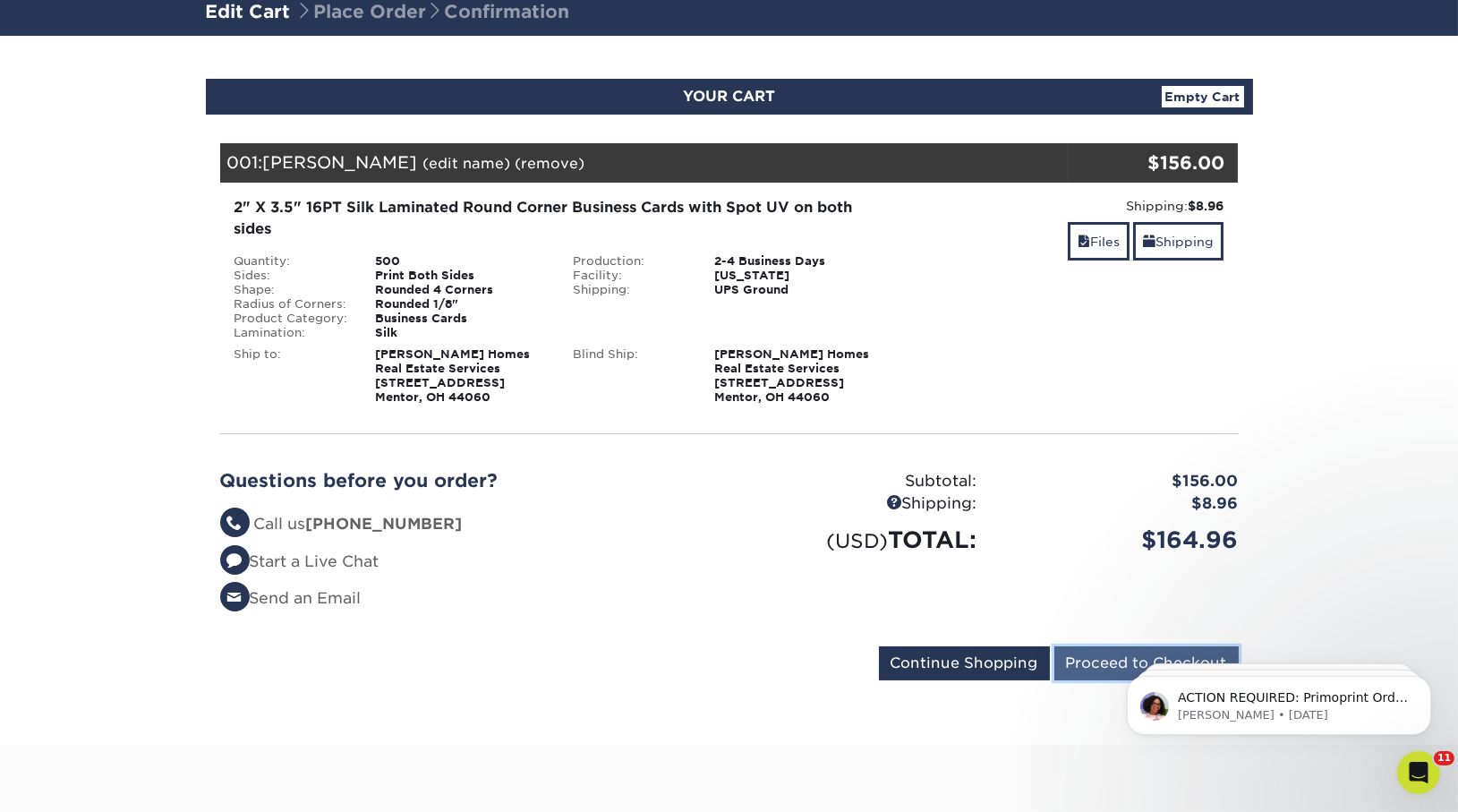
click at [1104, 674] on input "Proceed to Checkout" at bounding box center [1147, 663] width 185 height 34
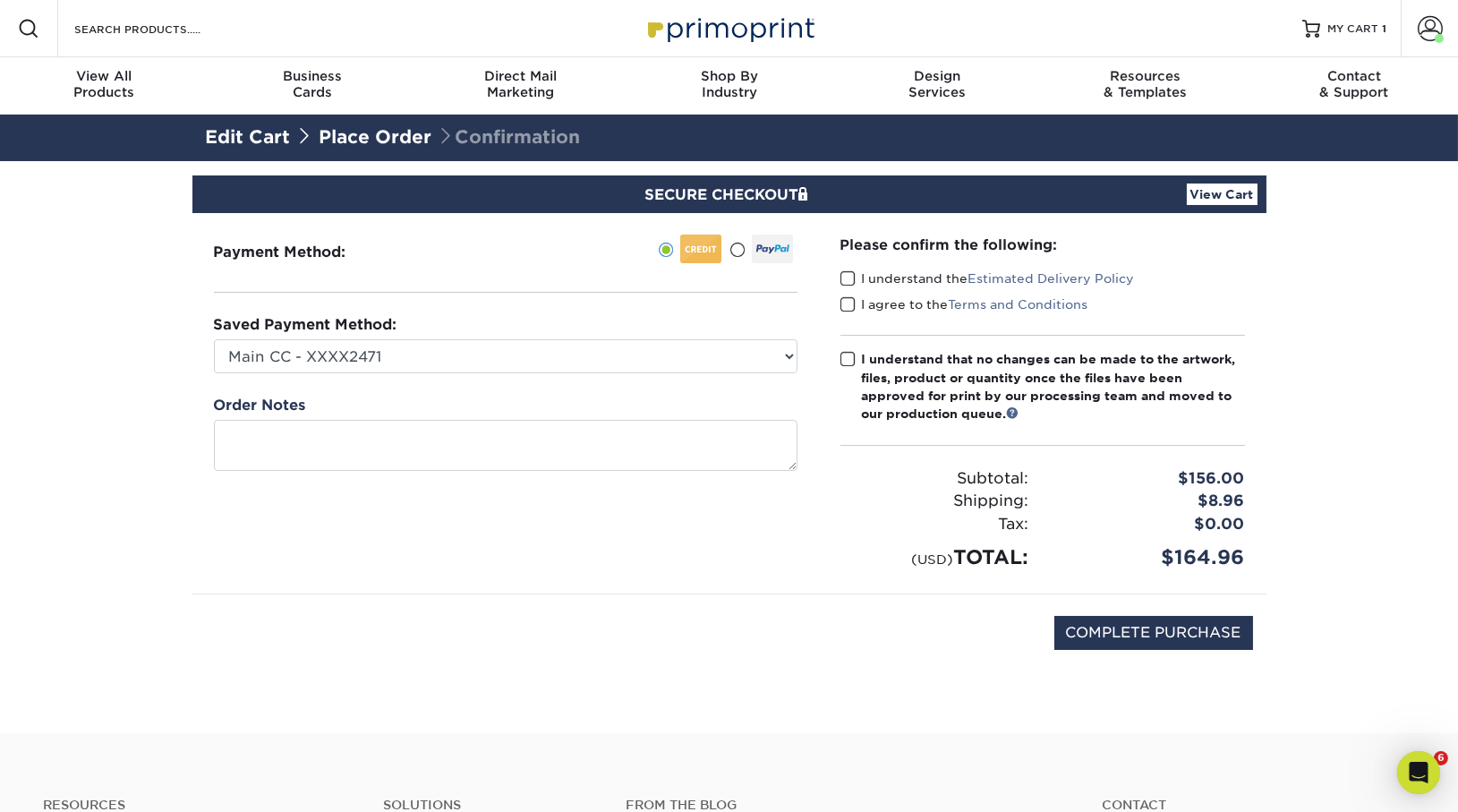
click at [838, 279] on div "Please confirm the following: I understand the Estimated Delivery Policy I agre…" at bounding box center [1043, 403] width 448 height 380
click at [845, 279] on span at bounding box center [848, 278] width 15 height 17
click at [0, 0] on input "I understand the Estimated Delivery Policy" at bounding box center [0, 0] width 0 height 0
click at [845, 301] on span at bounding box center [848, 304] width 15 height 17
click at [0, 0] on input "I agree to the Terms and Conditions" at bounding box center [0, 0] width 0 height 0
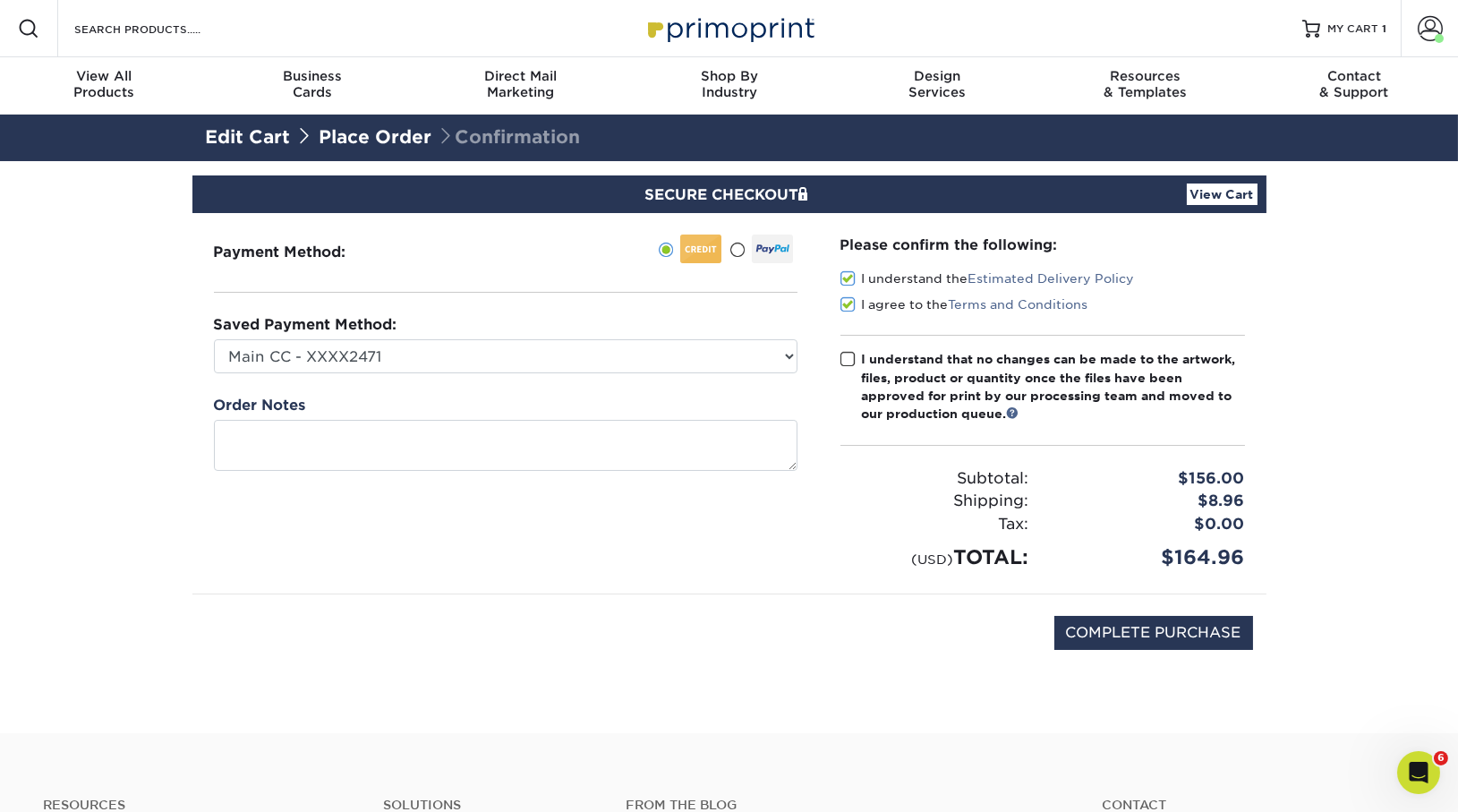
click at [848, 362] on span at bounding box center [848, 359] width 15 height 17
click at [0, 0] on input "I understand that no changes can be made to the artwork, files, product or quan…" at bounding box center [0, 0] width 0 height 0
click at [1174, 616] on input "COMPLETE PURCHASE" at bounding box center [1153, 633] width 198 height 34
type input "PROCESSING, PLEASE WAIT..."
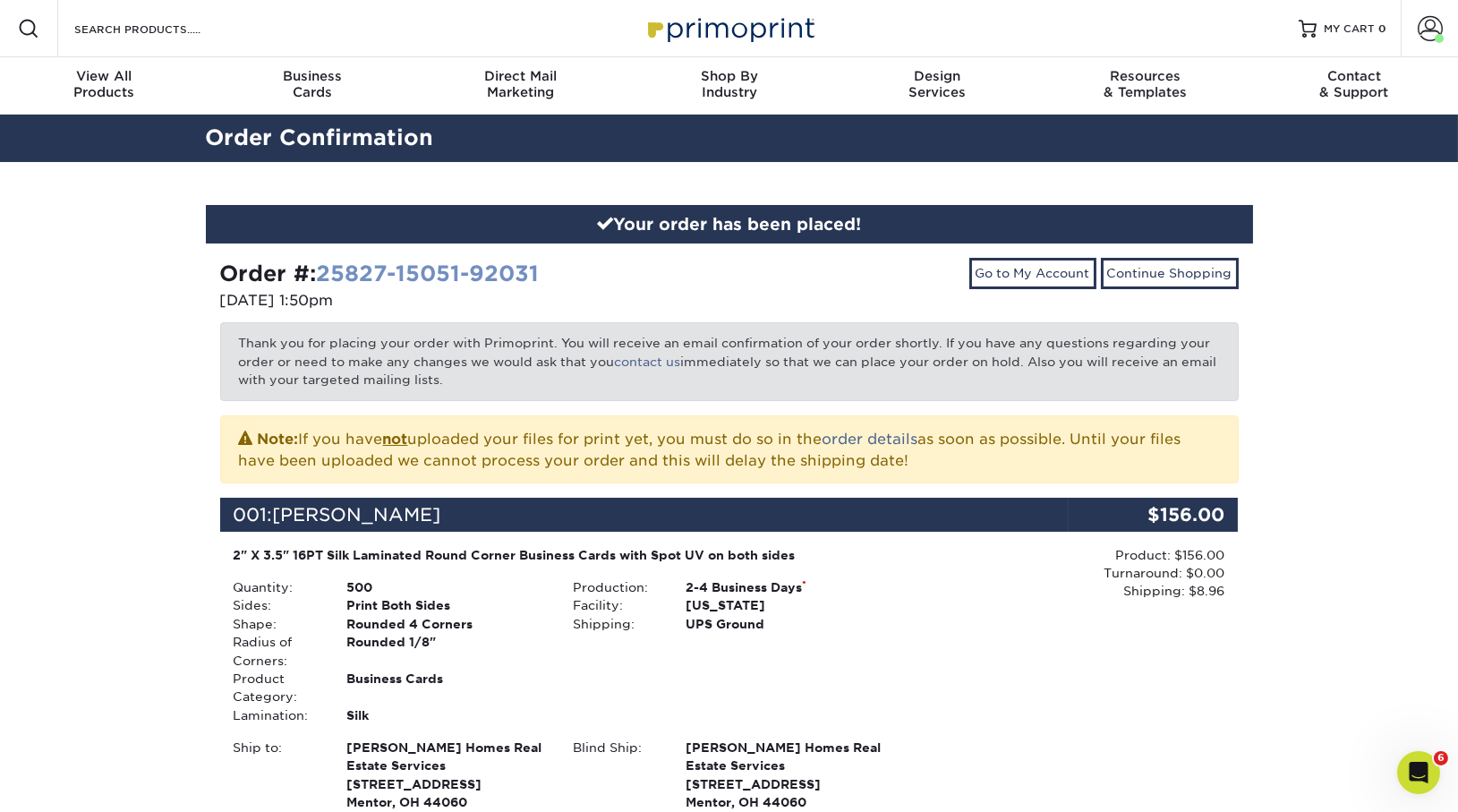
click at [370, 264] on link "25827-15051-92031" at bounding box center [428, 273] width 223 height 26
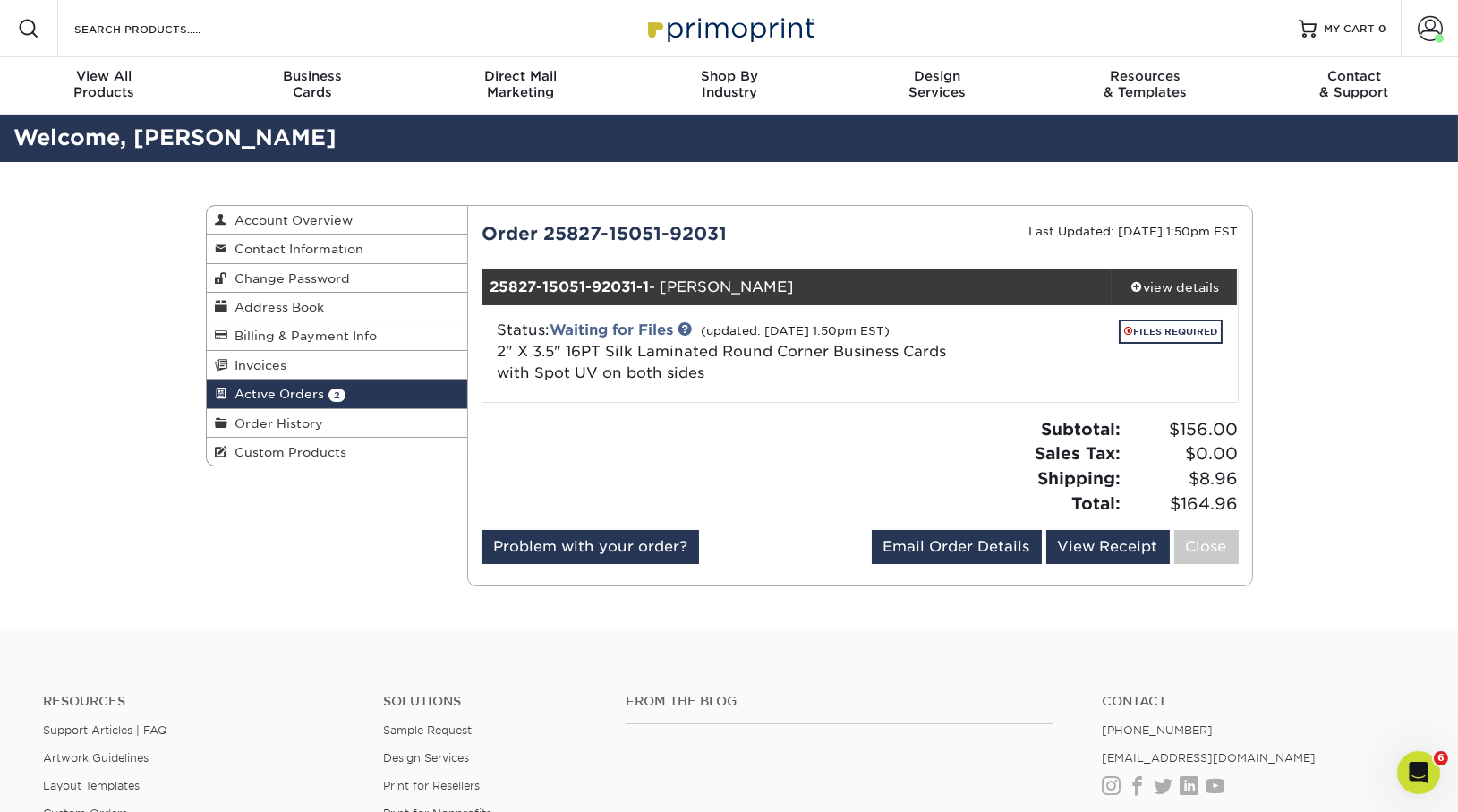
click at [1145, 266] on div "Order 25827-15051-92031 Last Updated: [DATE] 1:50pm EST 25827-15051-92031-1 - […" at bounding box center [860, 395] width 757 height 351
click at [1149, 281] on div "view details" at bounding box center [1174, 287] width 127 height 18
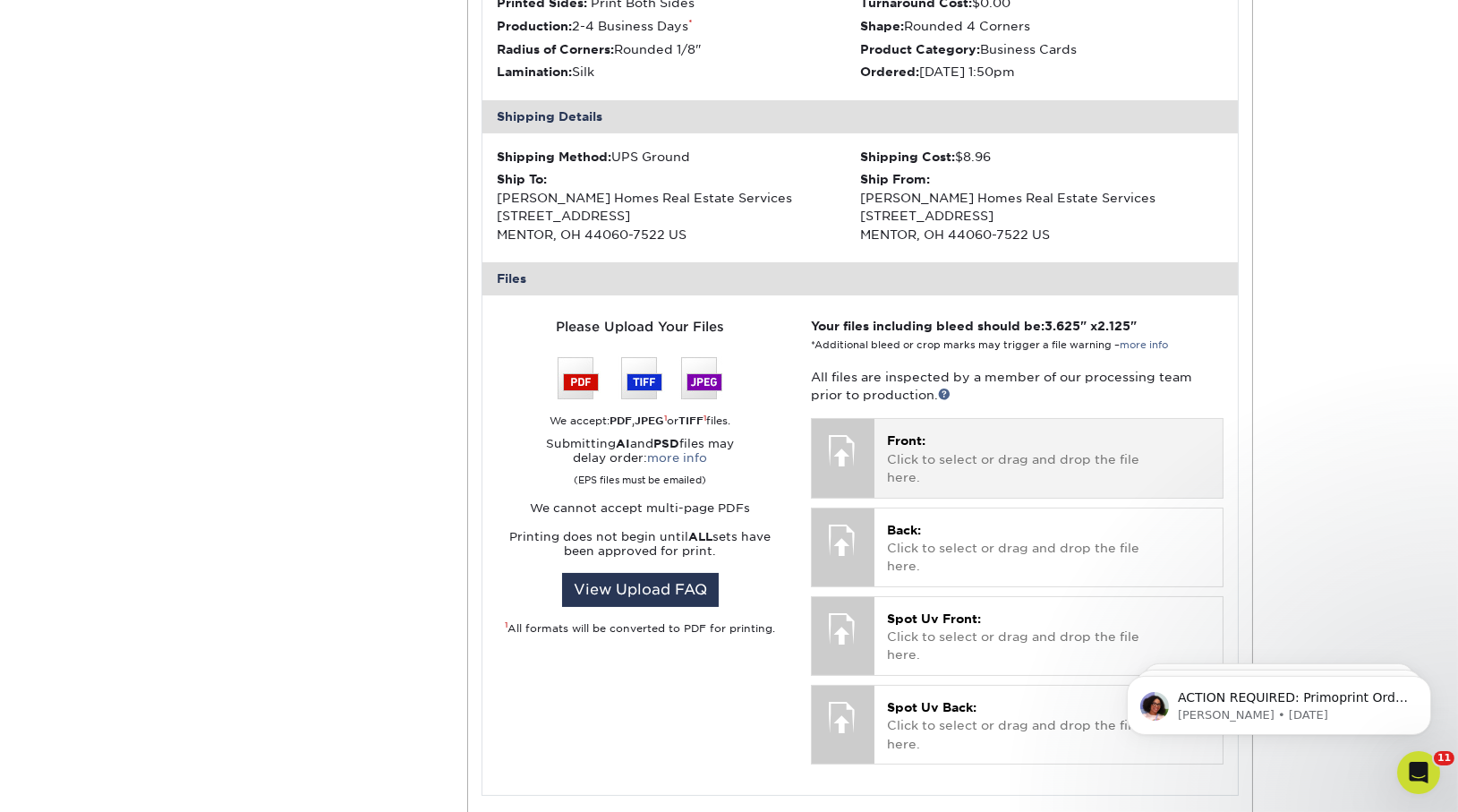
click at [897, 451] on p "Front: Click to select or drag and drop the file here." at bounding box center [1049, 458] width 323 height 55
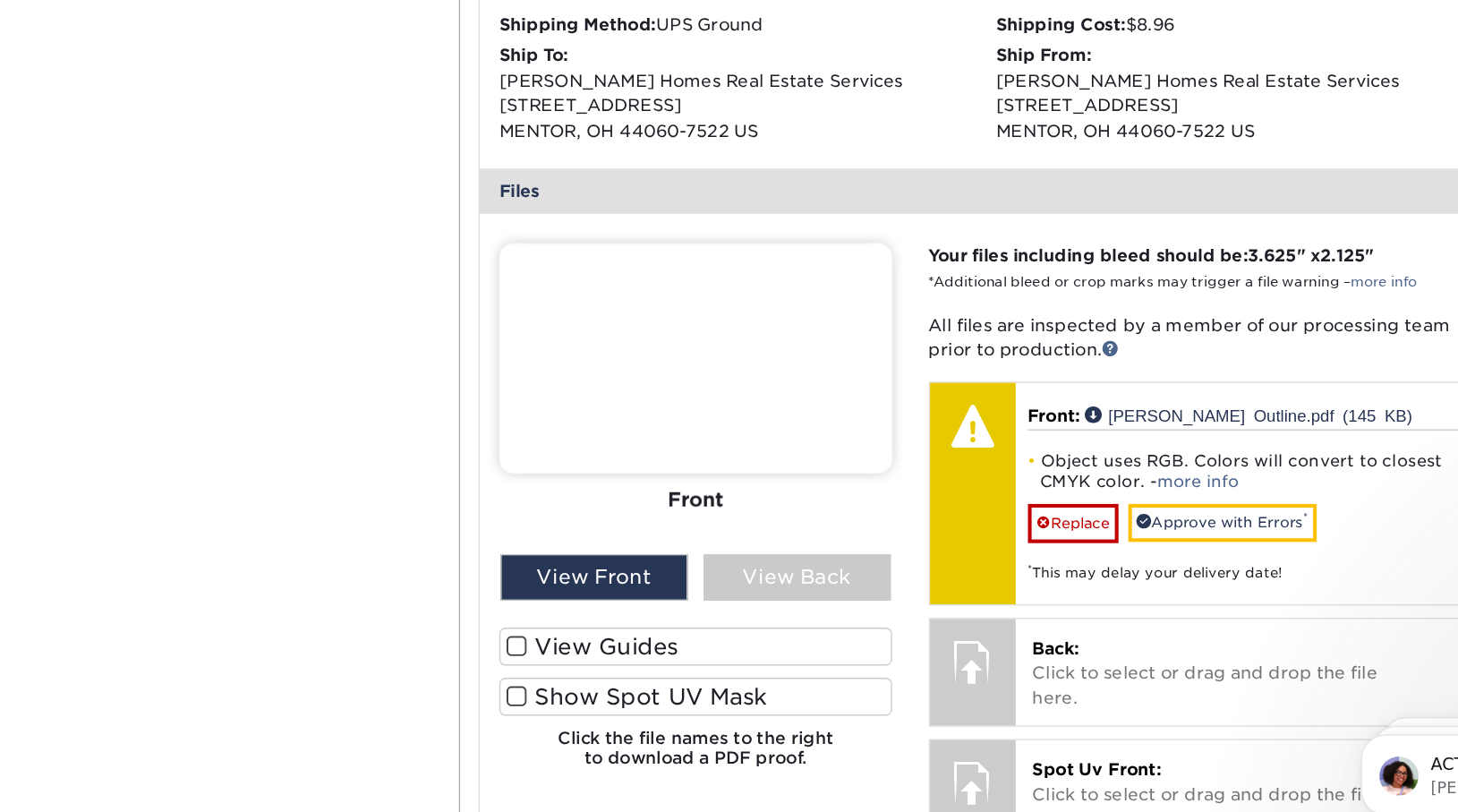
scroll to position [502, 0]
